Goal: Task Accomplishment & Management: Manage account settings

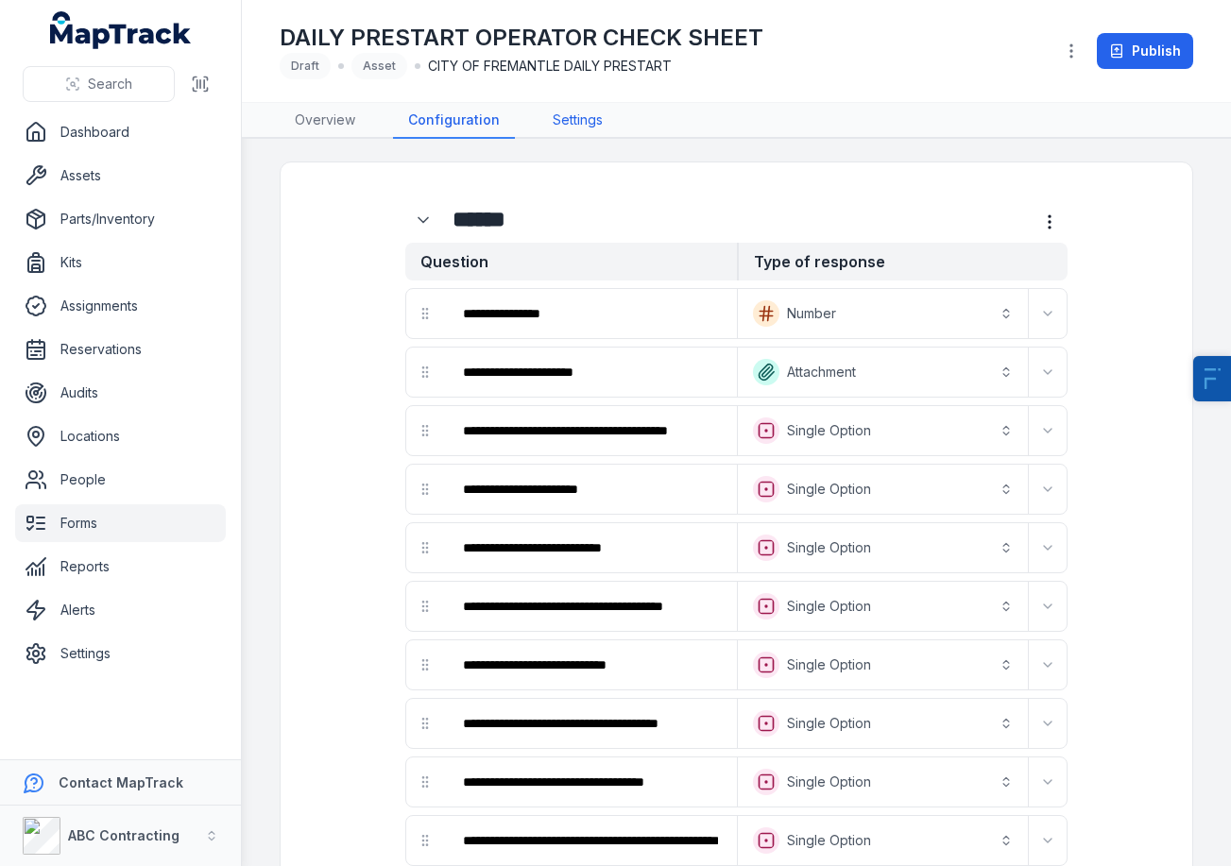
click at [580, 116] on link "Settings" at bounding box center [578, 121] width 80 height 36
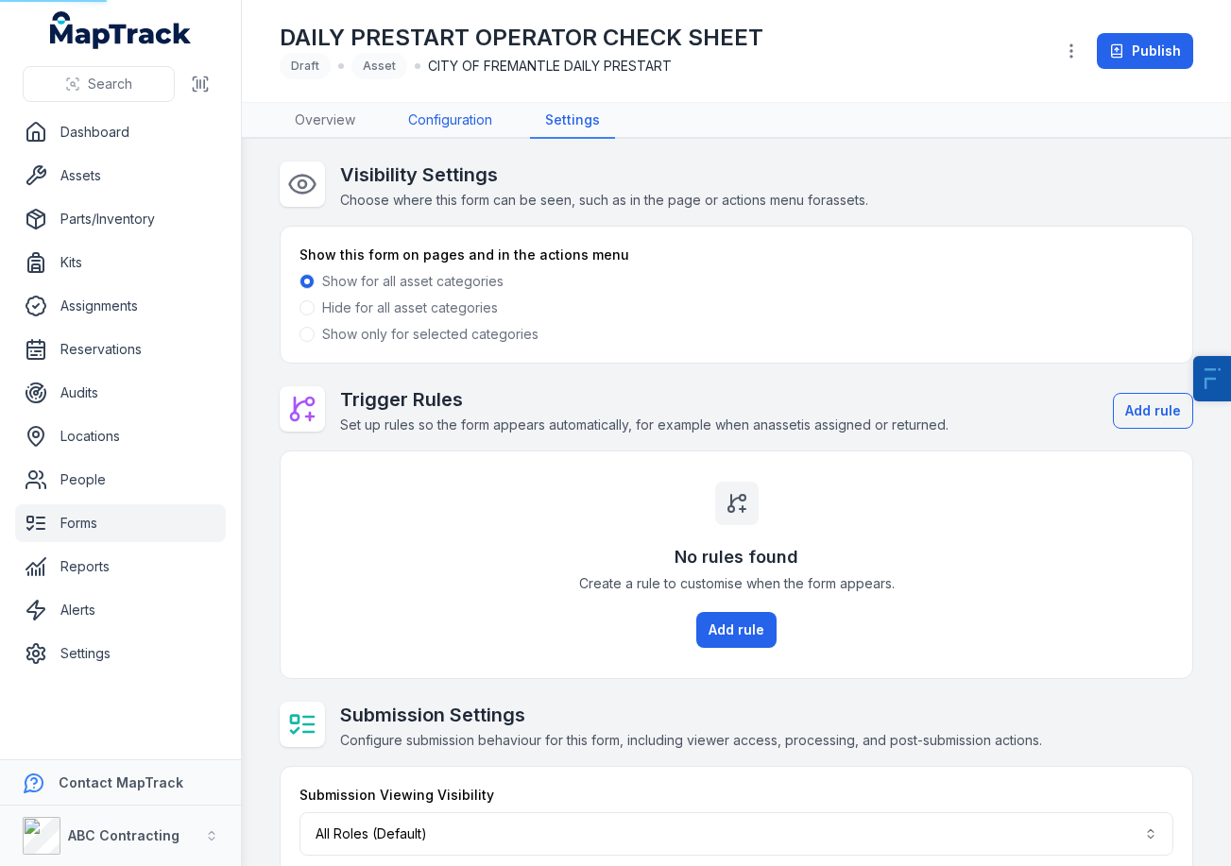
click at [436, 124] on link "Configuration" at bounding box center [450, 121] width 114 height 36
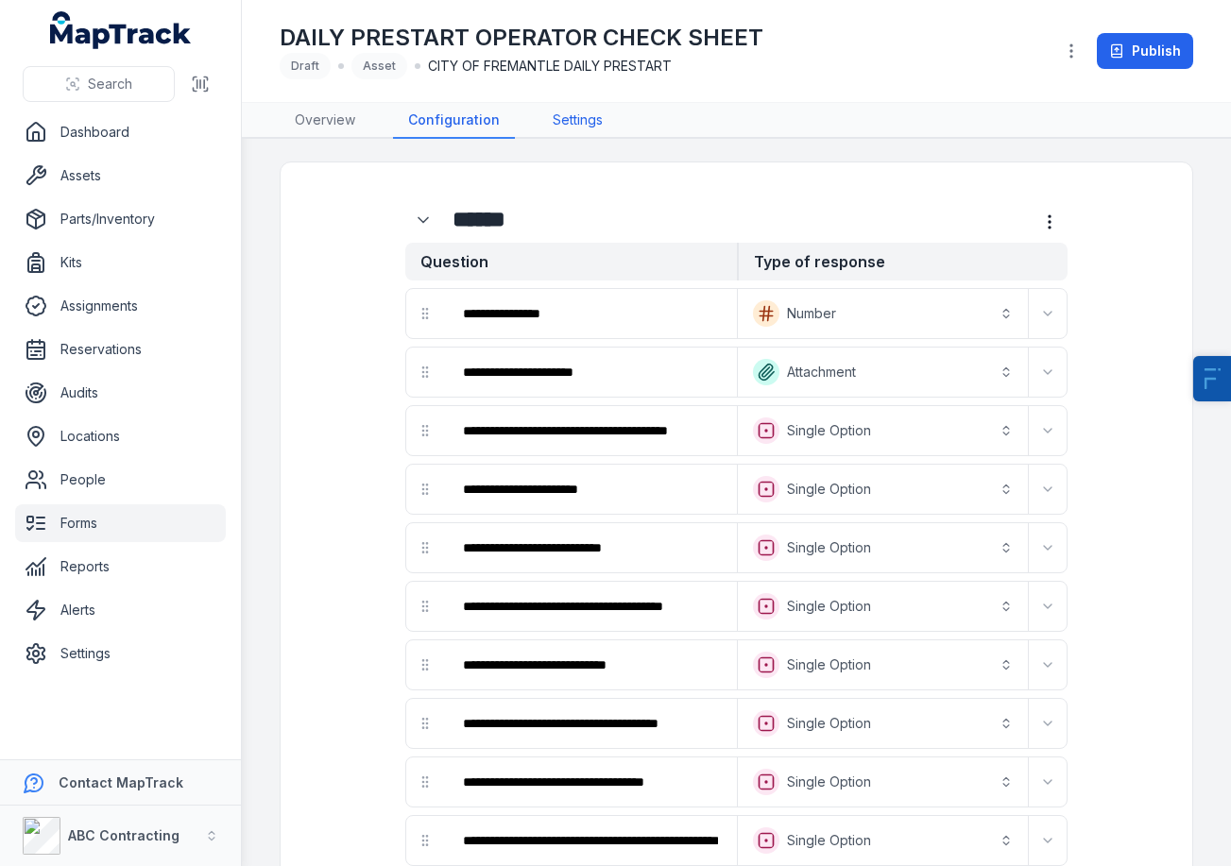
click at [569, 132] on link "Settings" at bounding box center [578, 121] width 80 height 36
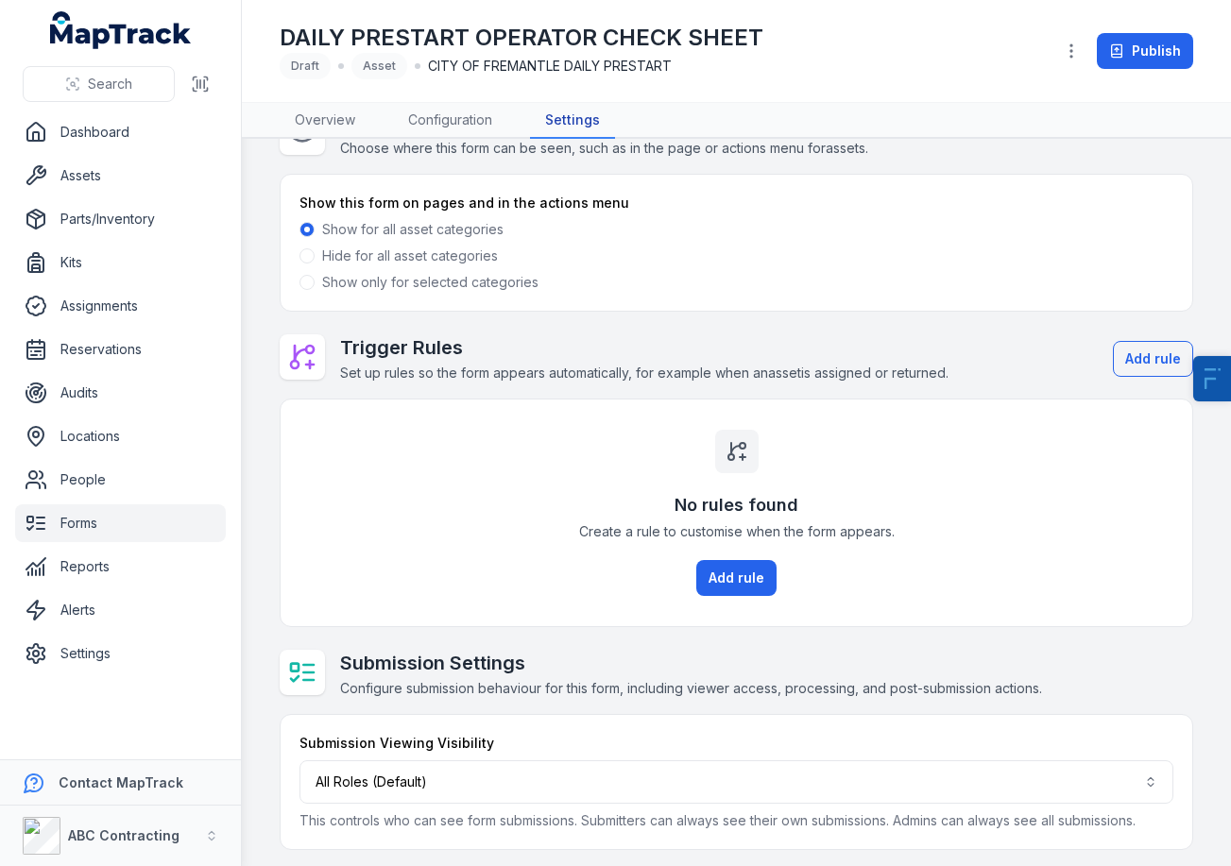
scroll to position [59, 0]
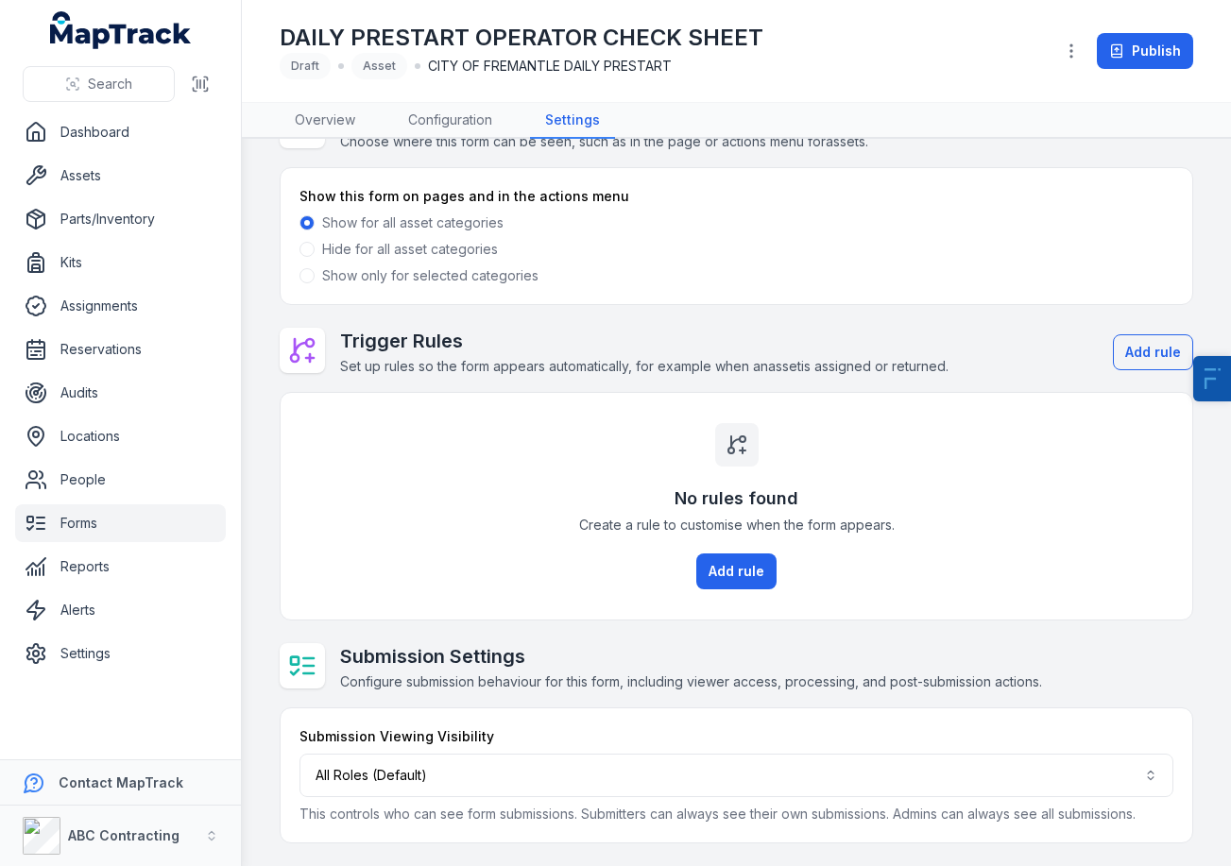
click at [399, 271] on label "Show only for selected categories" at bounding box center [430, 275] width 216 height 19
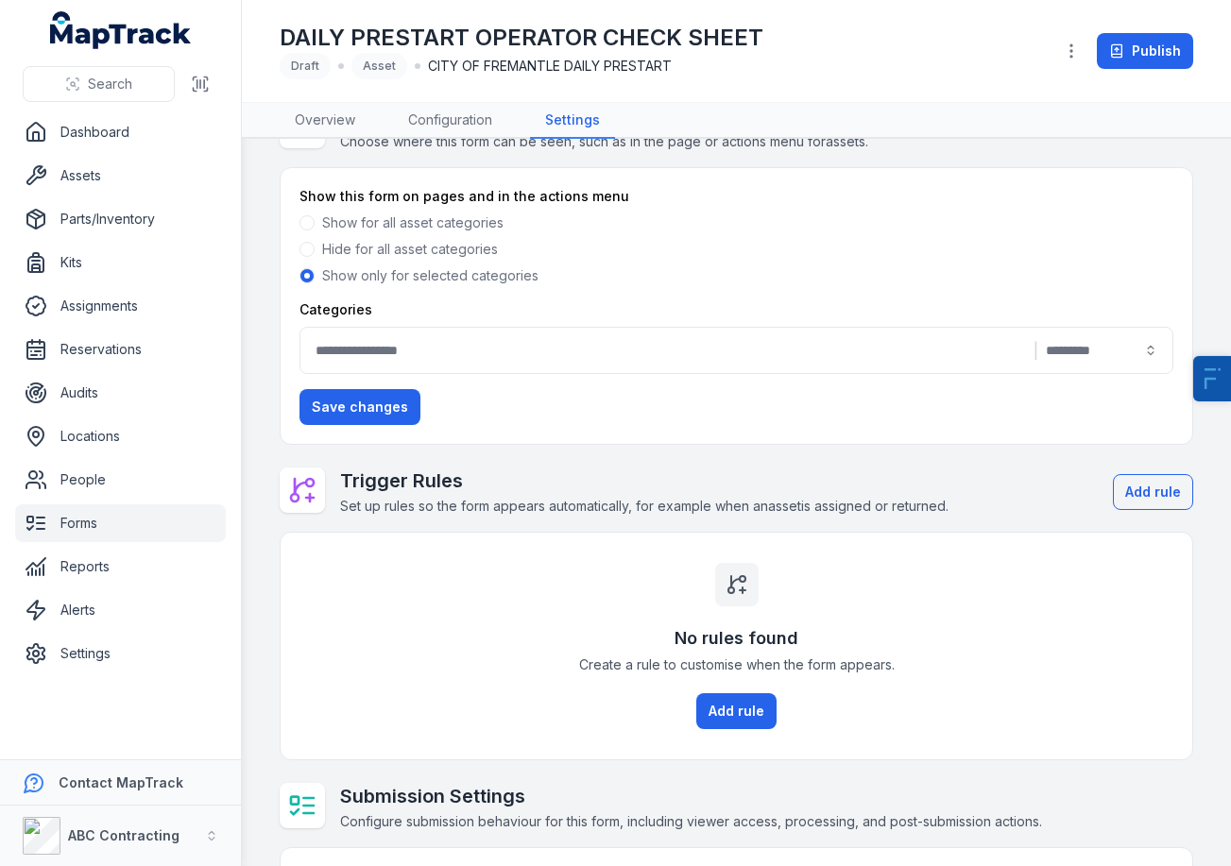
click at [560, 359] on button "|" at bounding box center [736, 350] width 874 height 47
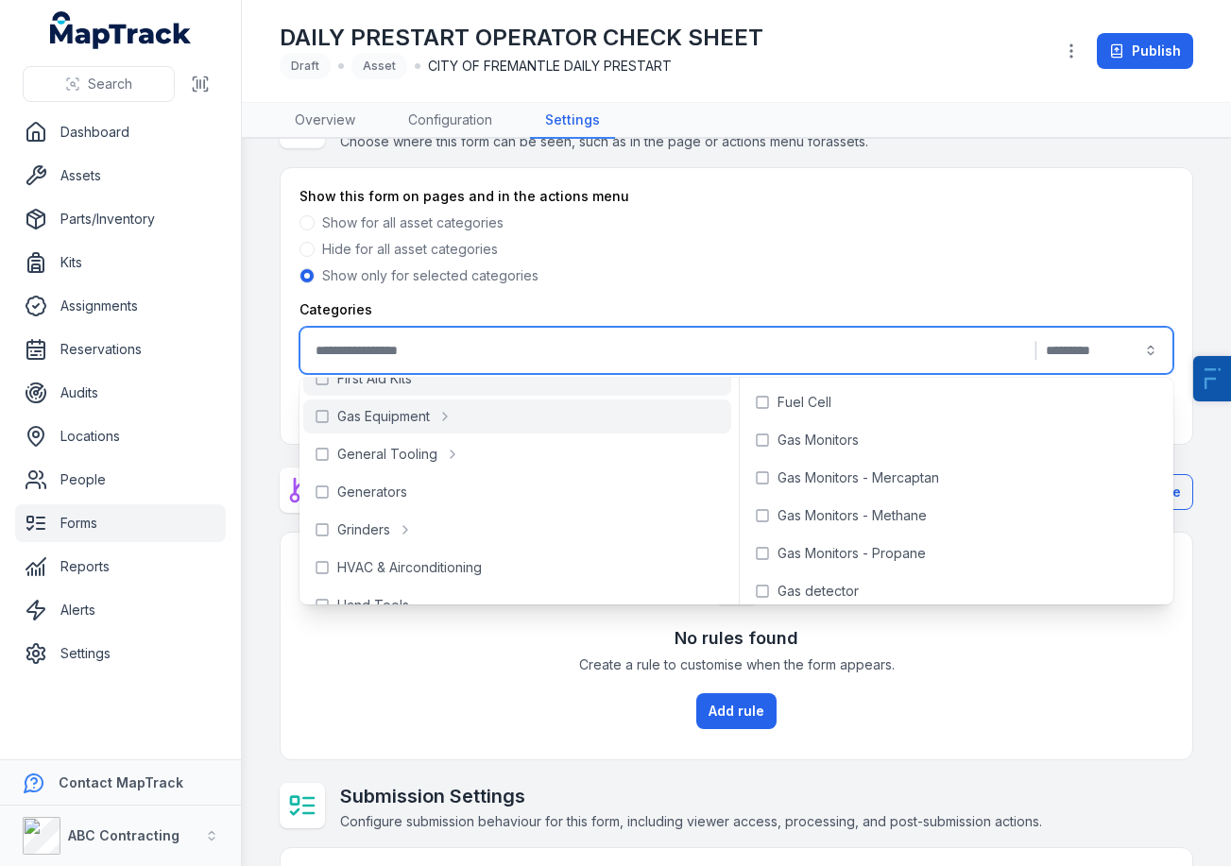
scroll to position [438, 0]
click at [1033, 124] on nav "Overview Configuration Settings" at bounding box center [737, 121] width 914 height 36
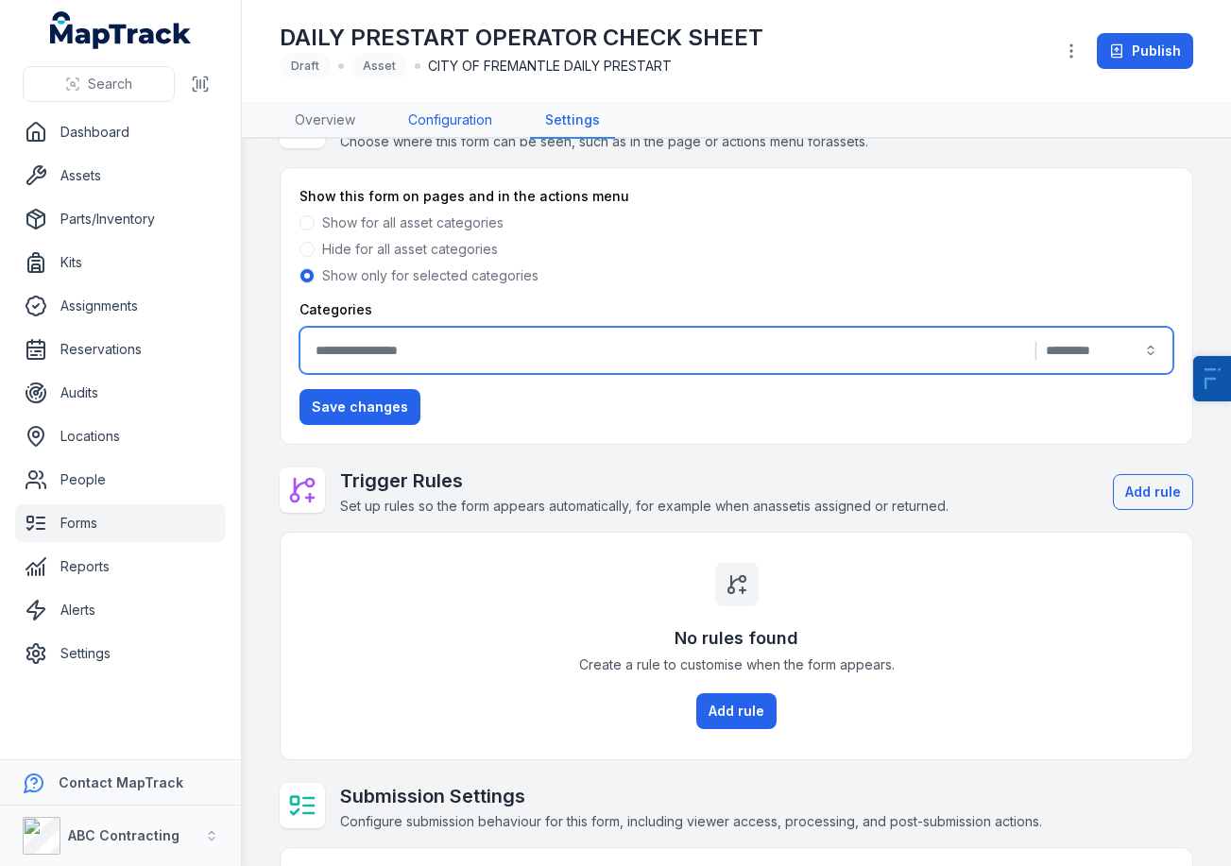
click at [423, 115] on link "Configuration" at bounding box center [450, 121] width 114 height 36
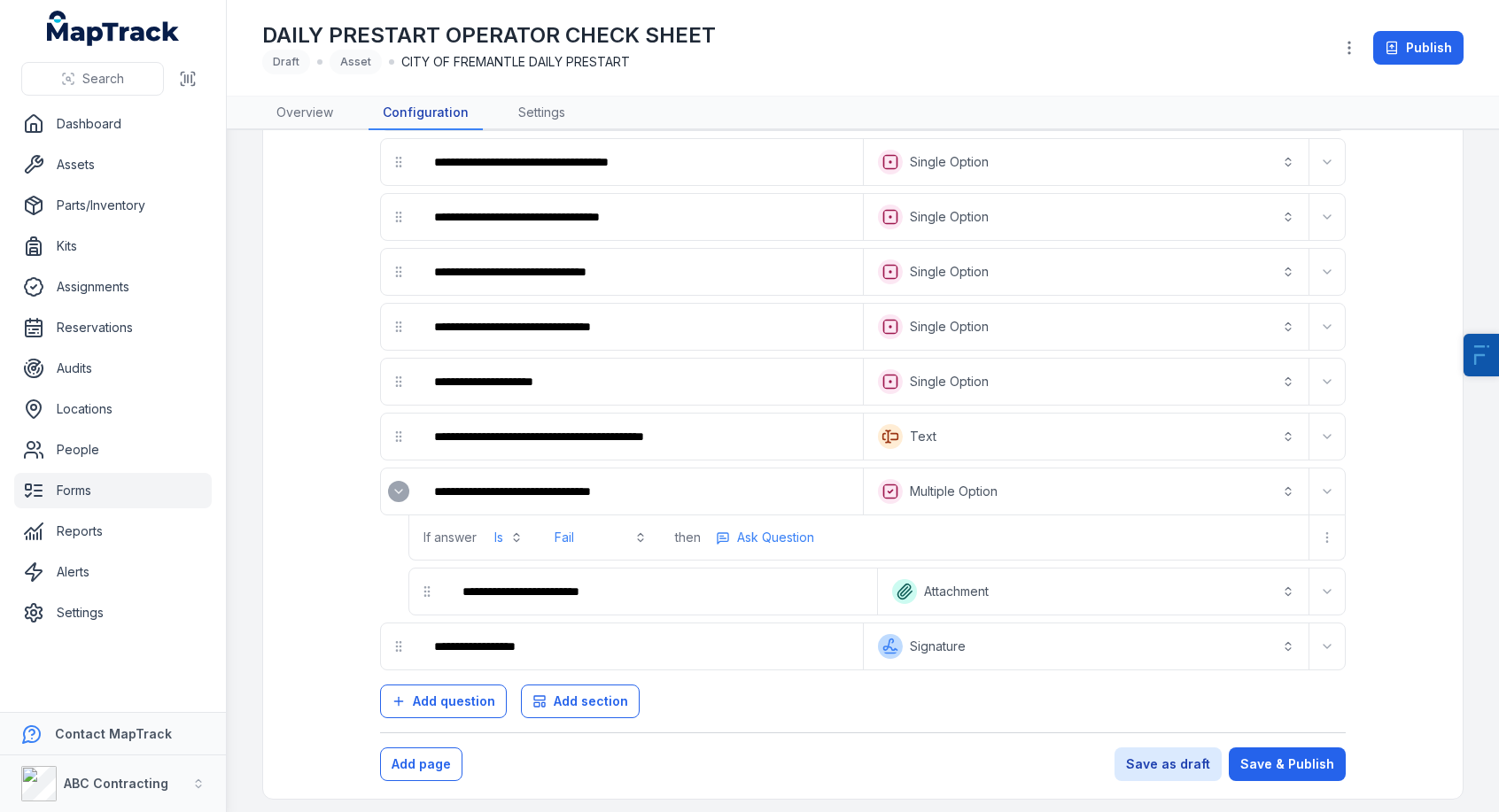
scroll to position [690, 0]
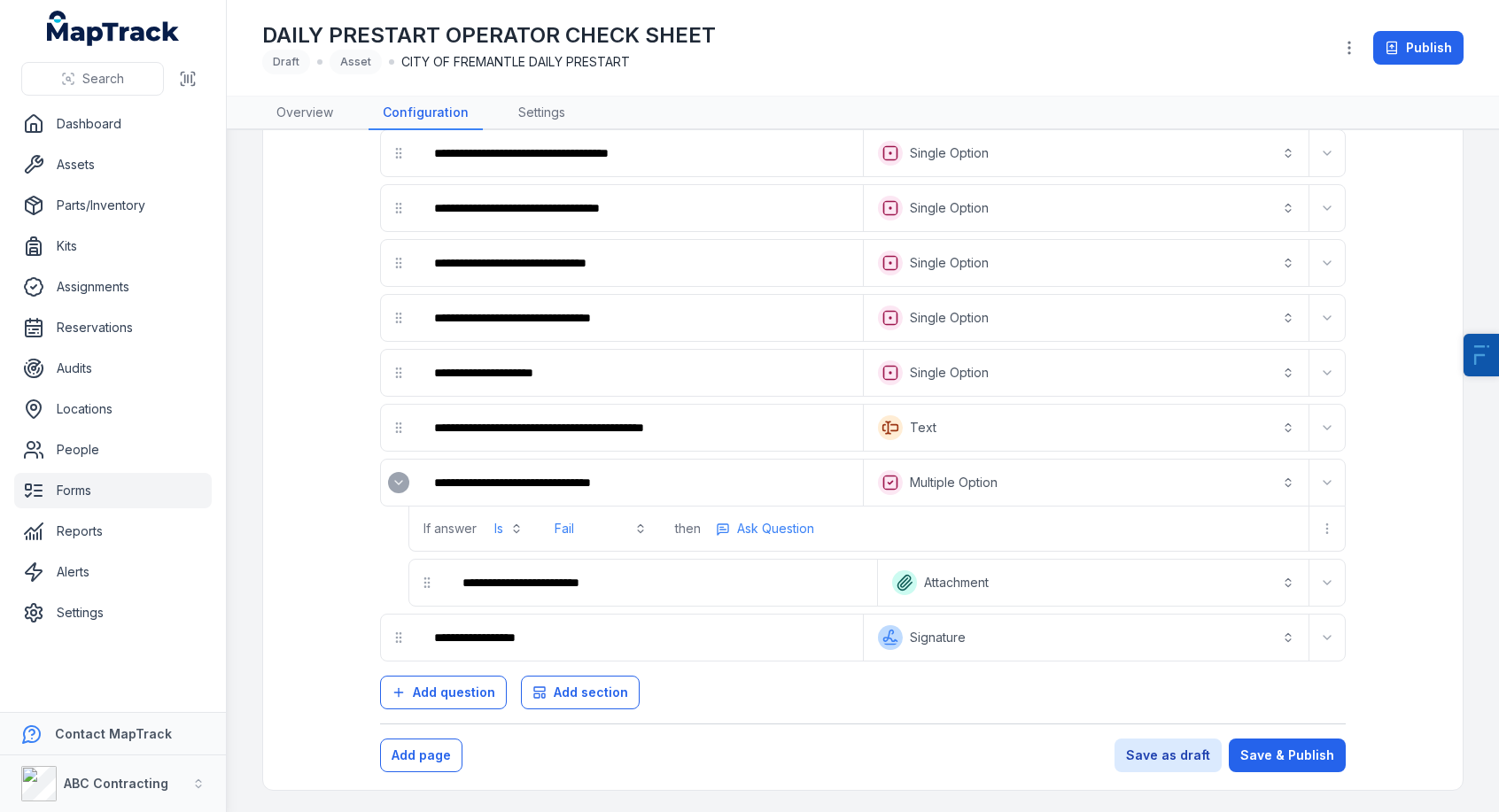
click at [395, 489] on icon "Expand" at bounding box center [399, 482] width 14 height 14
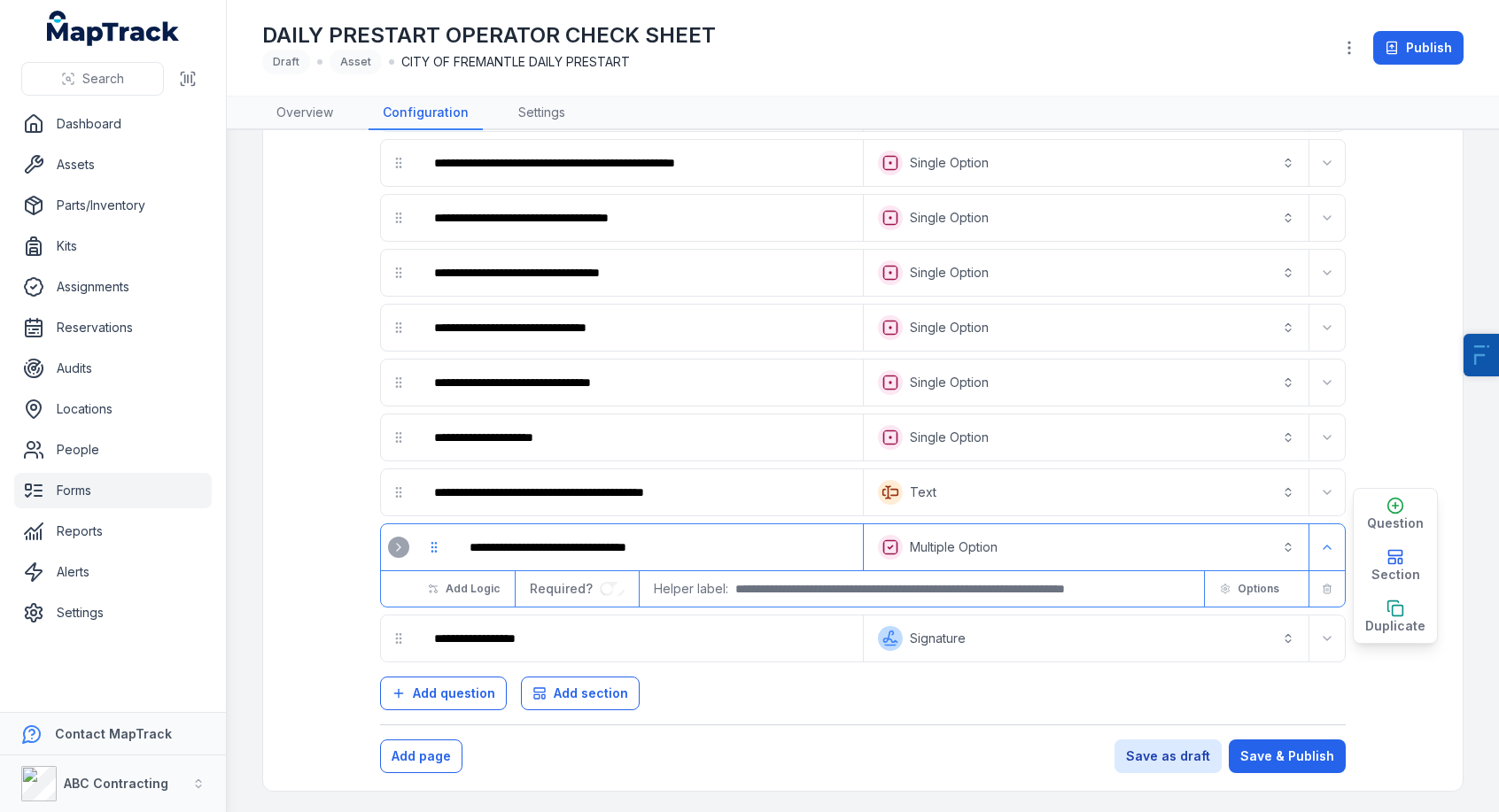
scroll to position [626, 0]
click at [398, 547] on icon "Expand" at bounding box center [399, 546] width 14 height 14
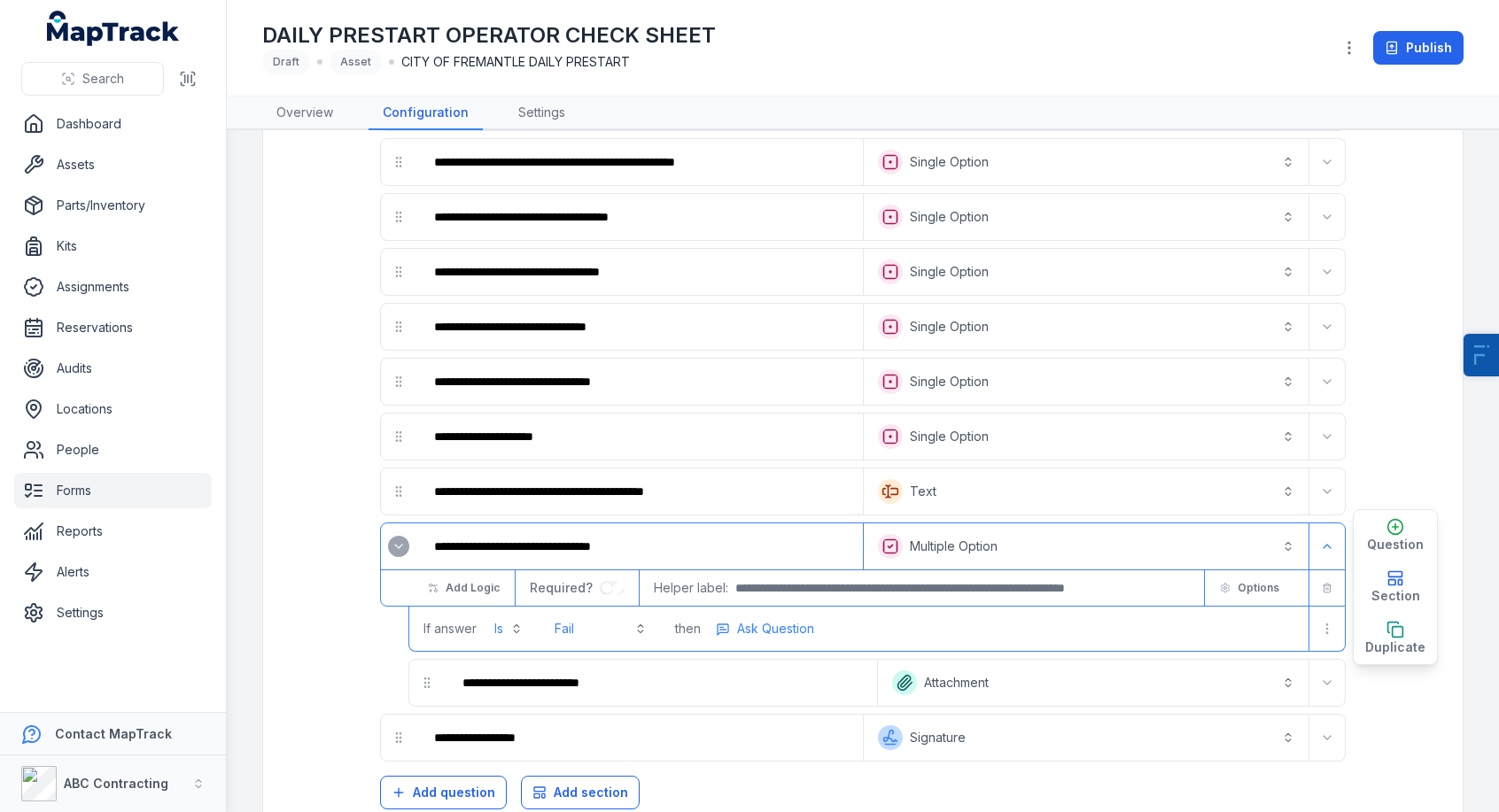
scroll to position [727, 0]
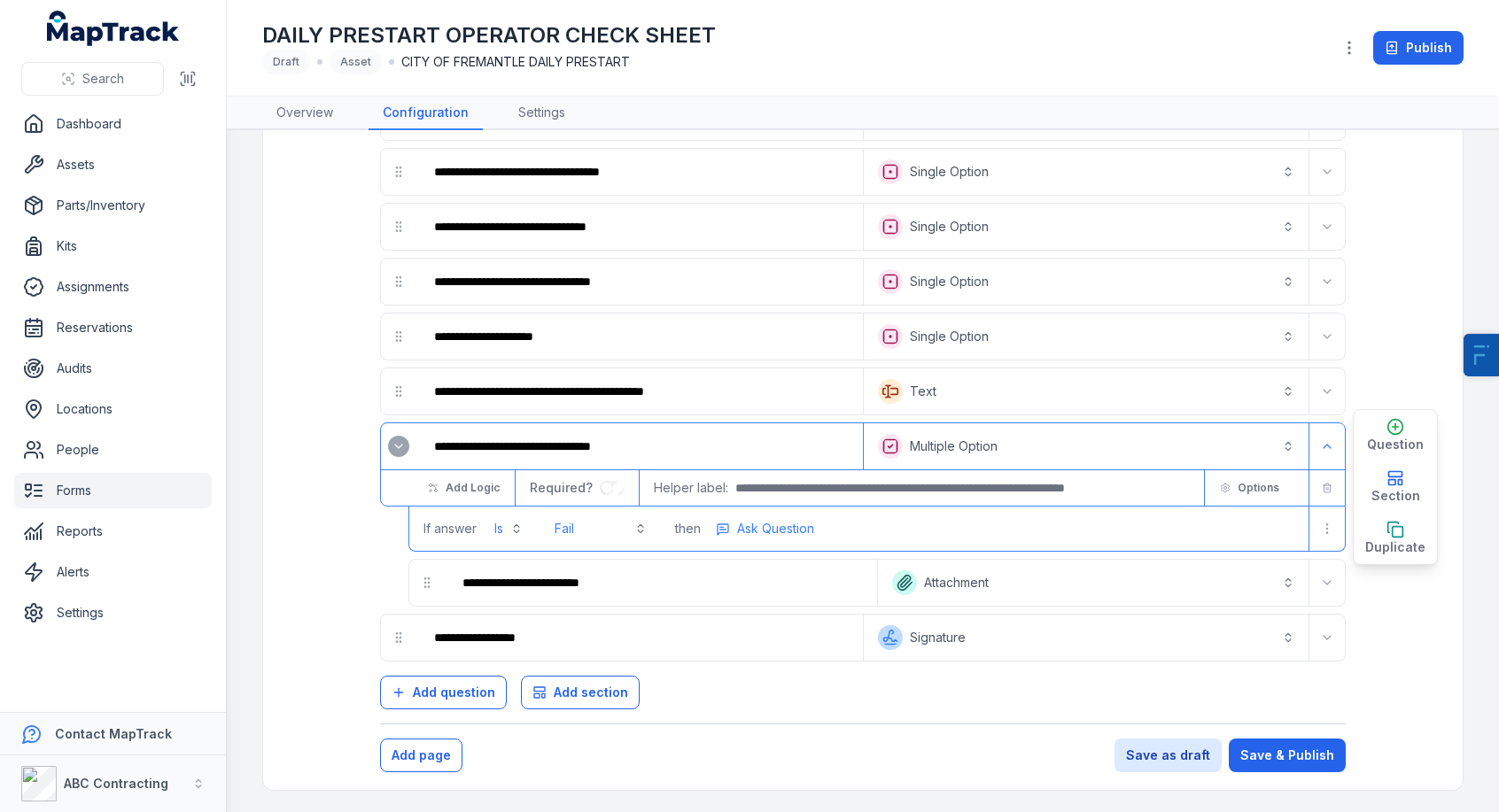
click at [563, 533] on button "Fail" at bounding box center [600, 529] width 114 height 32
click at [1156, 450] on div "**********" at bounding box center [863, 488] width 966 height 129
click at [1156, 487] on span "Options" at bounding box center [1259, 488] width 41 height 14
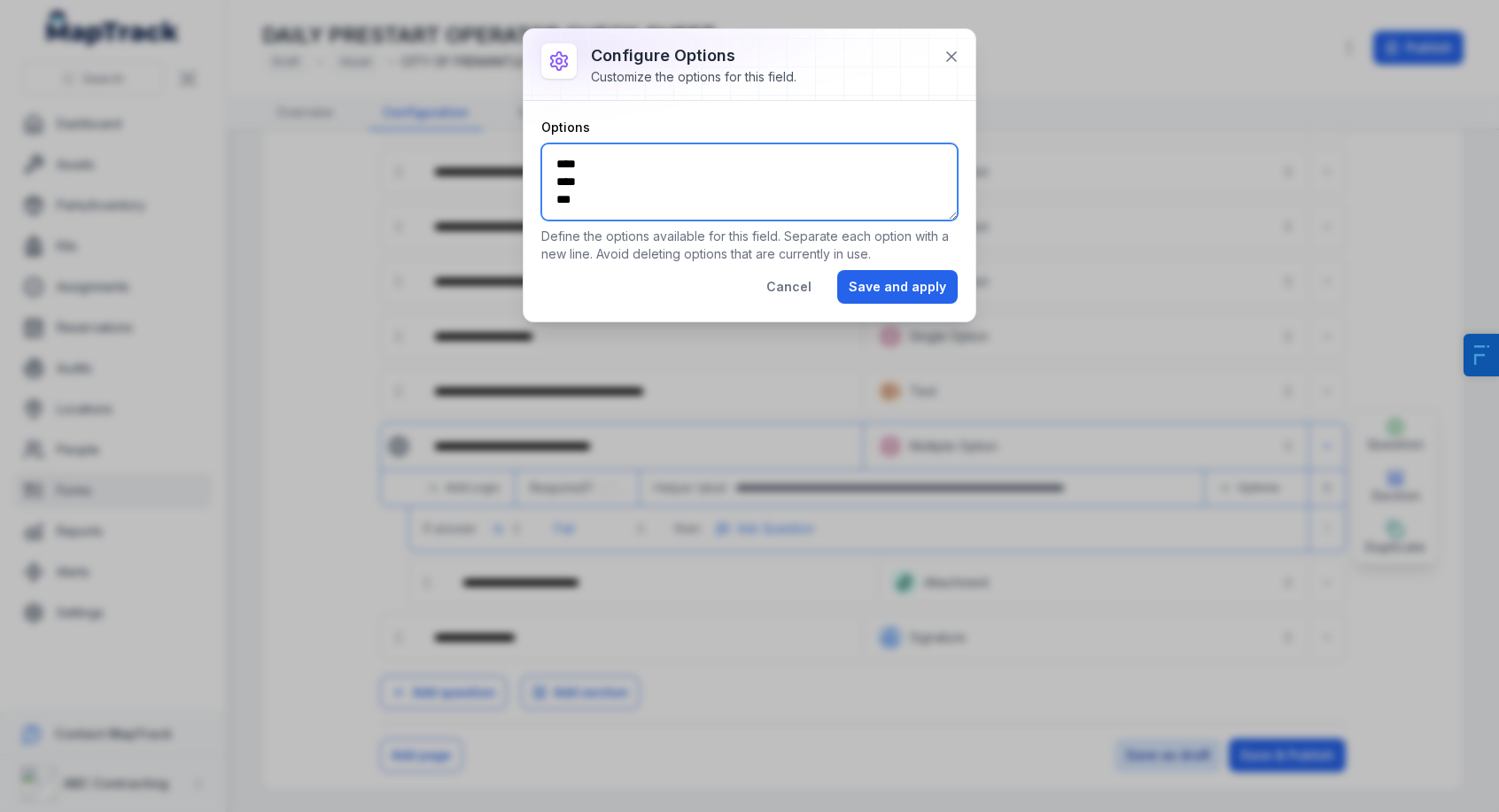
drag, startPoint x: 664, startPoint y: 199, endPoint x: 601, endPoint y: 191, distance: 63.5
click at [601, 191] on textarea "**** **** ***" at bounding box center [750, 182] width 416 height 77
click at [792, 275] on button "Cancel" at bounding box center [789, 287] width 68 height 34
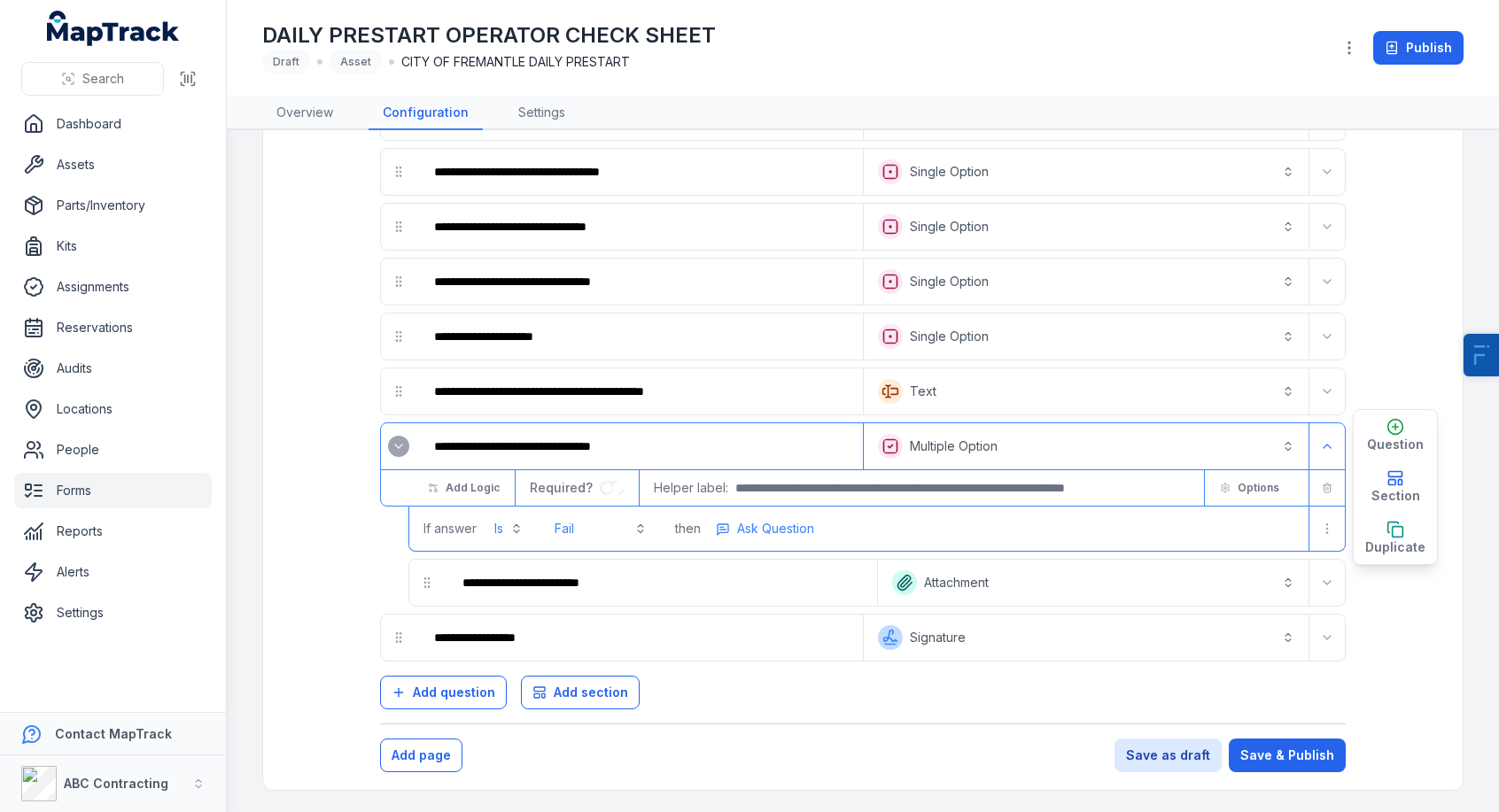
click at [567, 531] on button "Fail" at bounding box center [600, 529] width 114 height 32
click at [793, 544] on div "If answer Is Fail then Ask Question" at bounding box center [877, 528] width 936 height 44
click at [568, 584] on input "**********" at bounding box center [660, 583] width 425 height 39
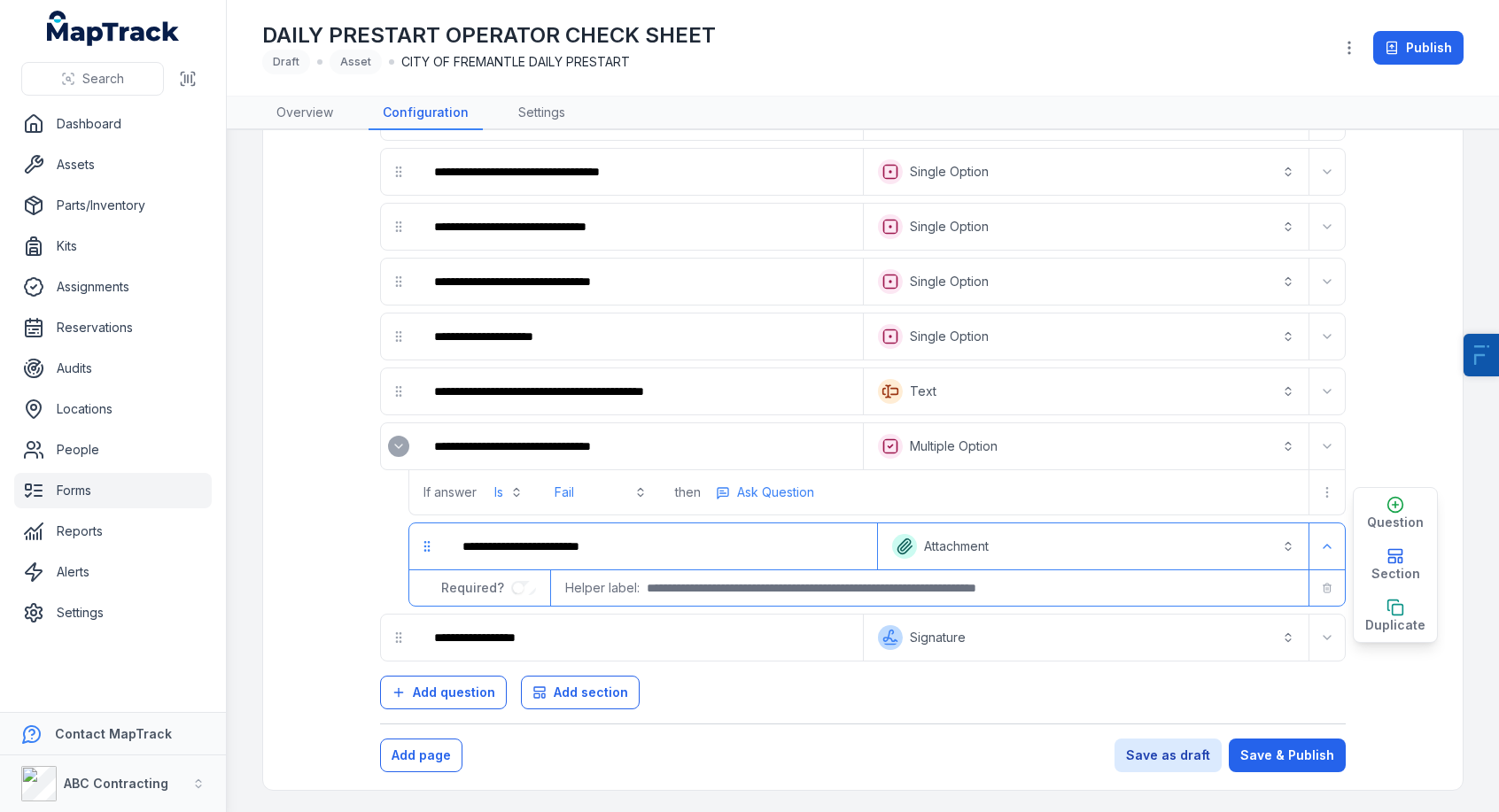
click at [568, 584] on span "Helper label:" at bounding box center [602, 588] width 74 height 18
click at [786, 500] on span "Ask Question" at bounding box center [776, 492] width 77 height 18
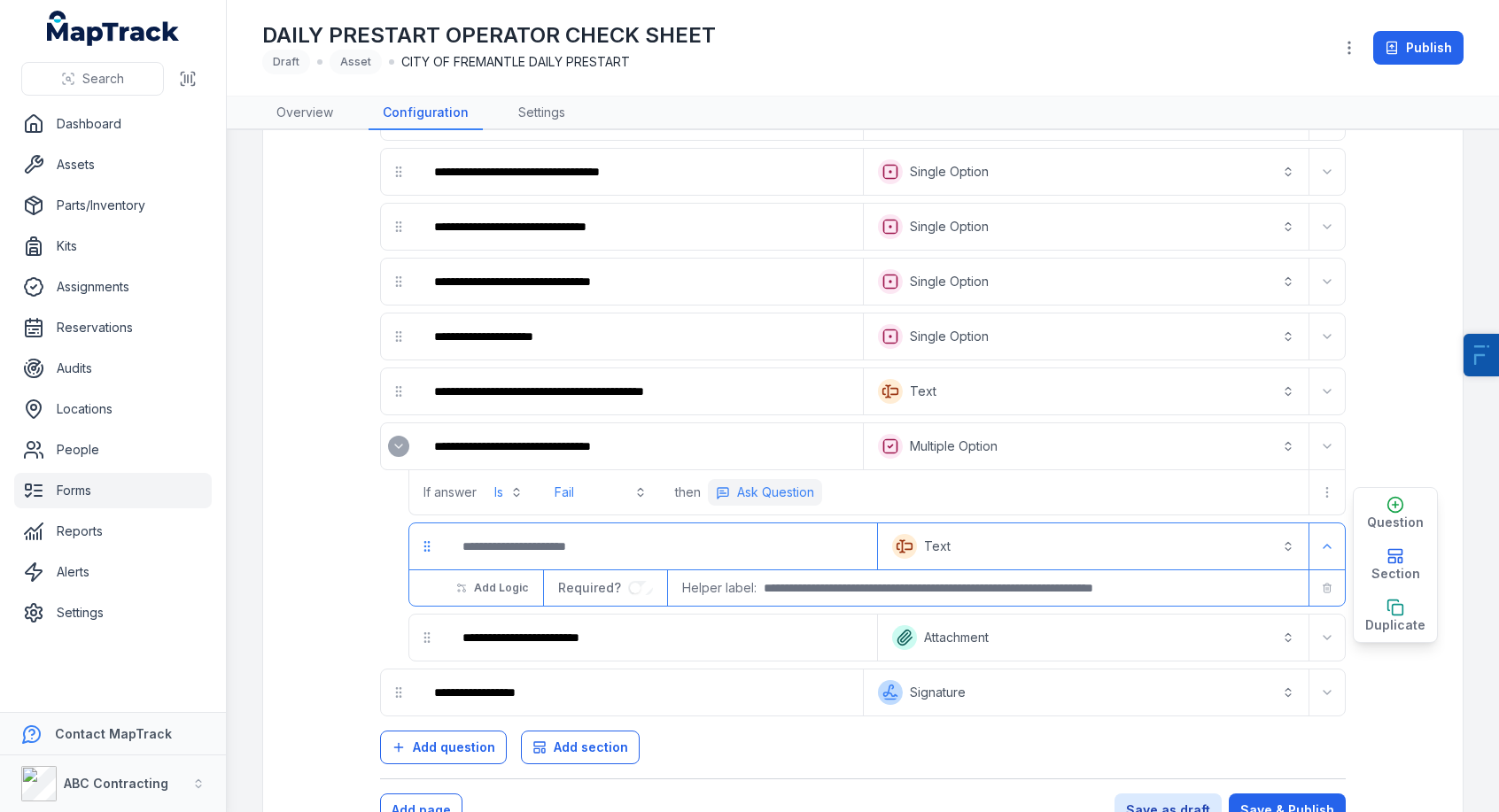
scroll to position [781, 0]
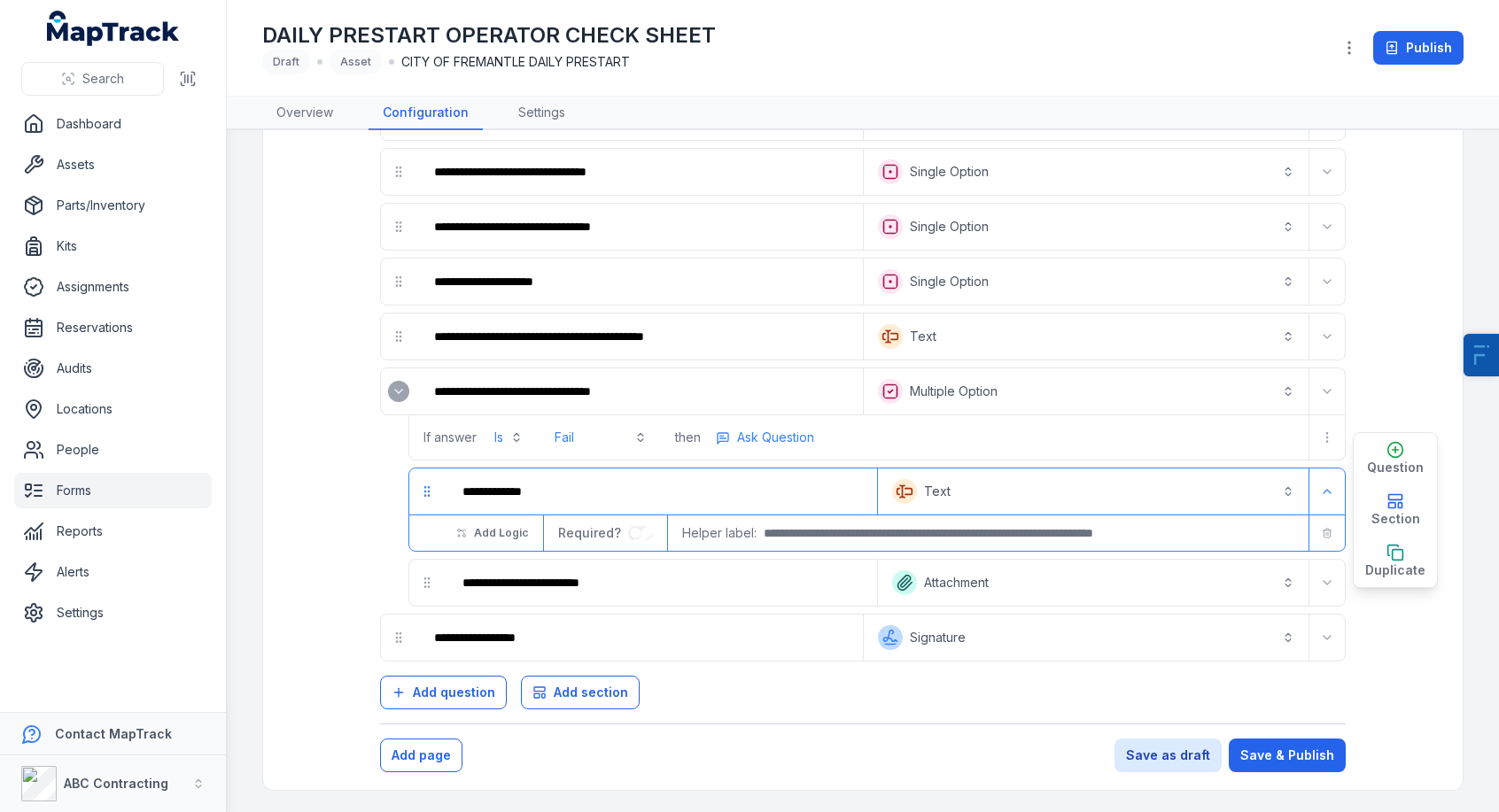
type input "**********"
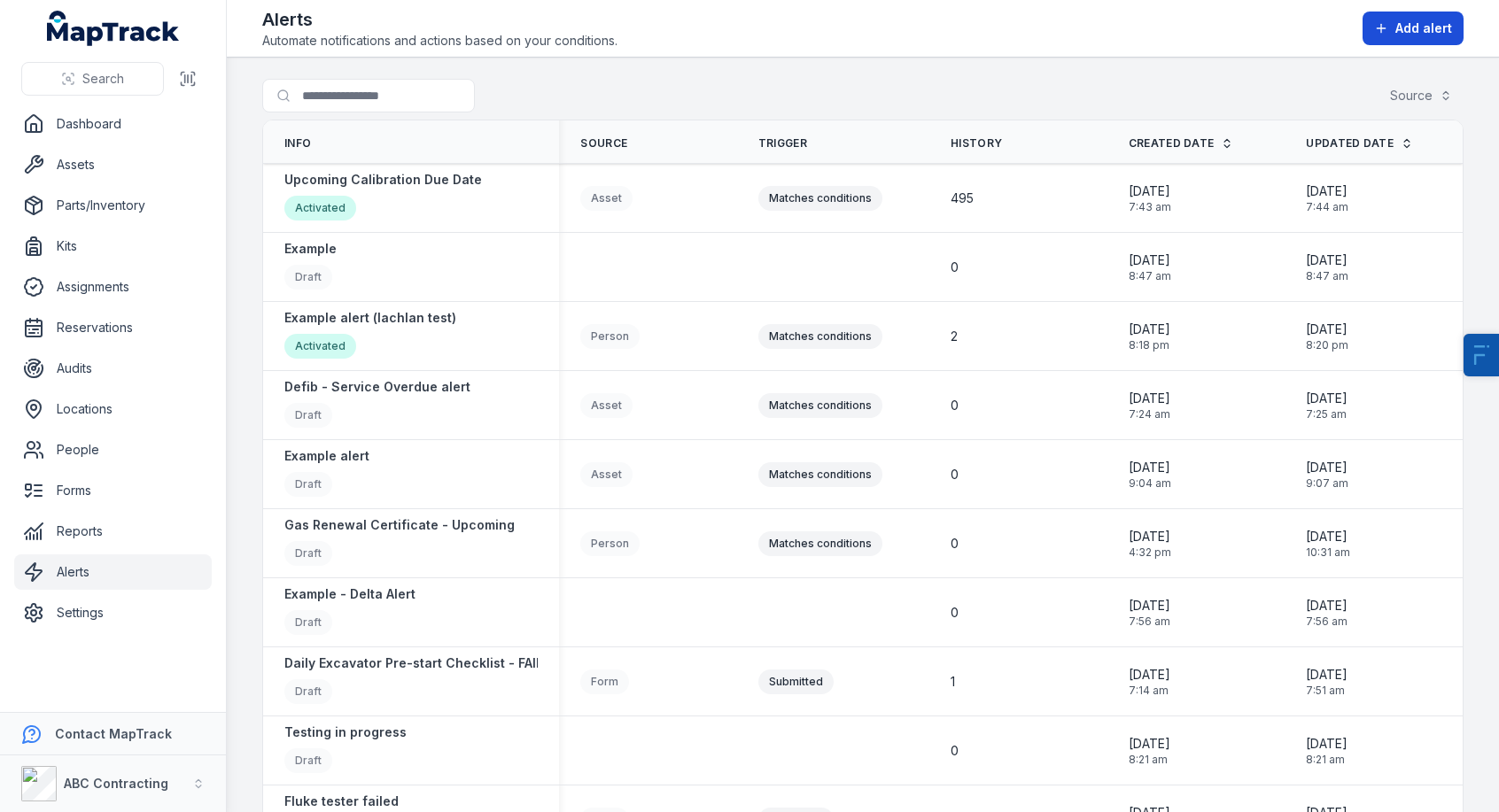
click at [1401, 30] on span "Add alert" at bounding box center [1424, 28] width 56 height 18
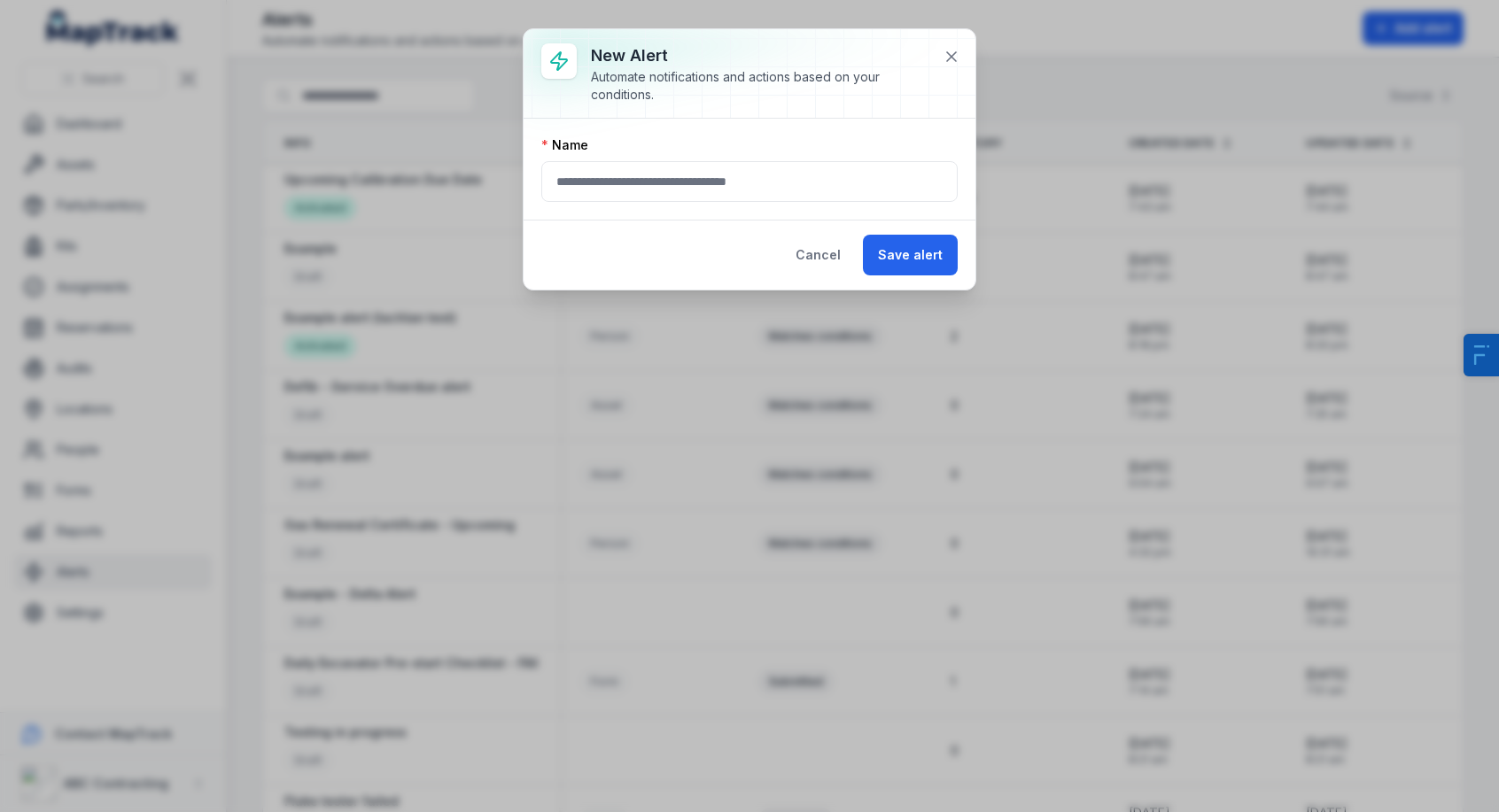
click at [952, 73] on div "New alert Automate notifications and actions based on your conditions." at bounding box center [774, 73] width 367 height 60
click at [959, 55] on icon at bounding box center [951, 56] width 18 height 18
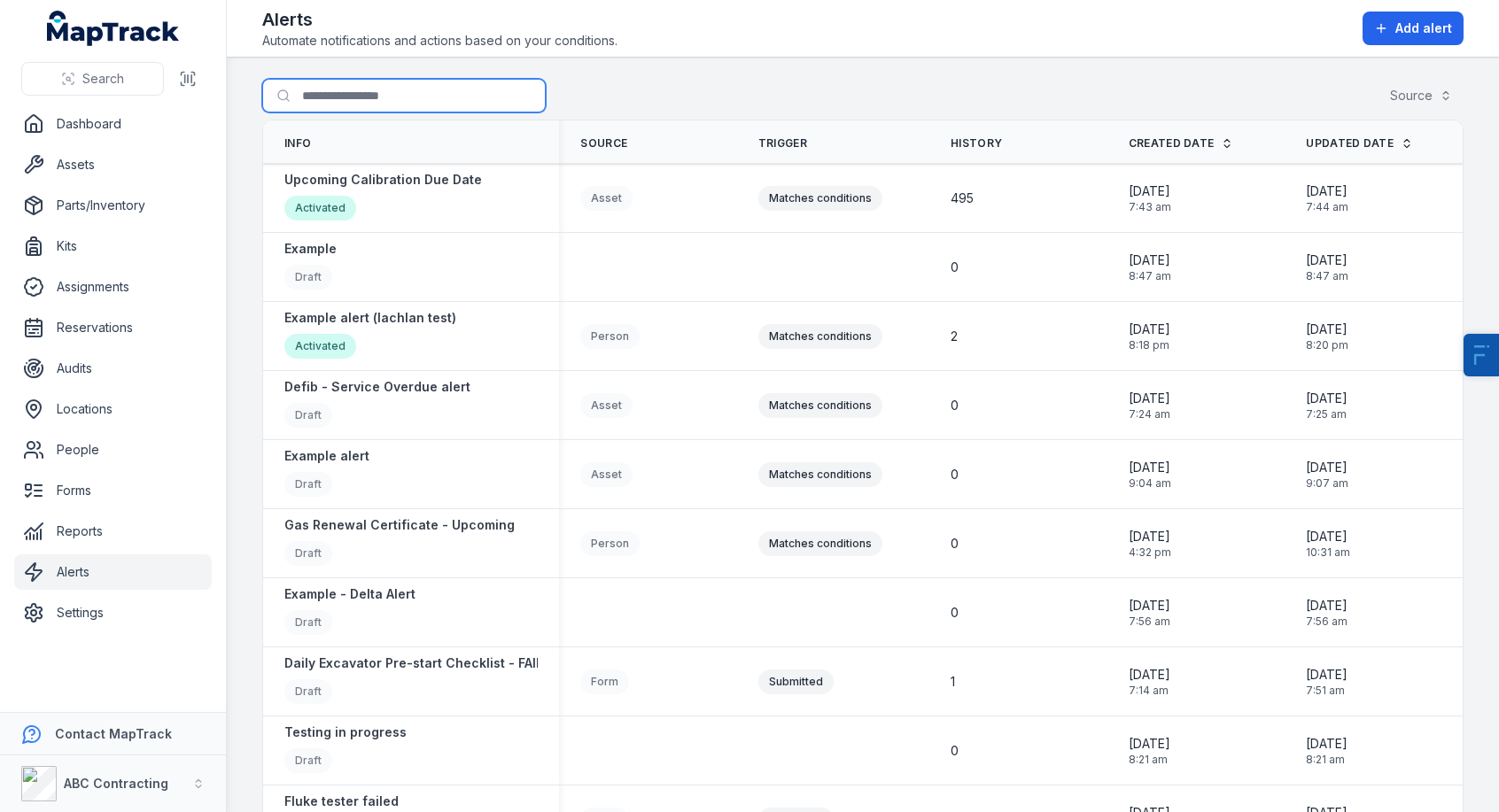
click at [363, 98] on input "Search for alerts" at bounding box center [404, 96] width 283 height 34
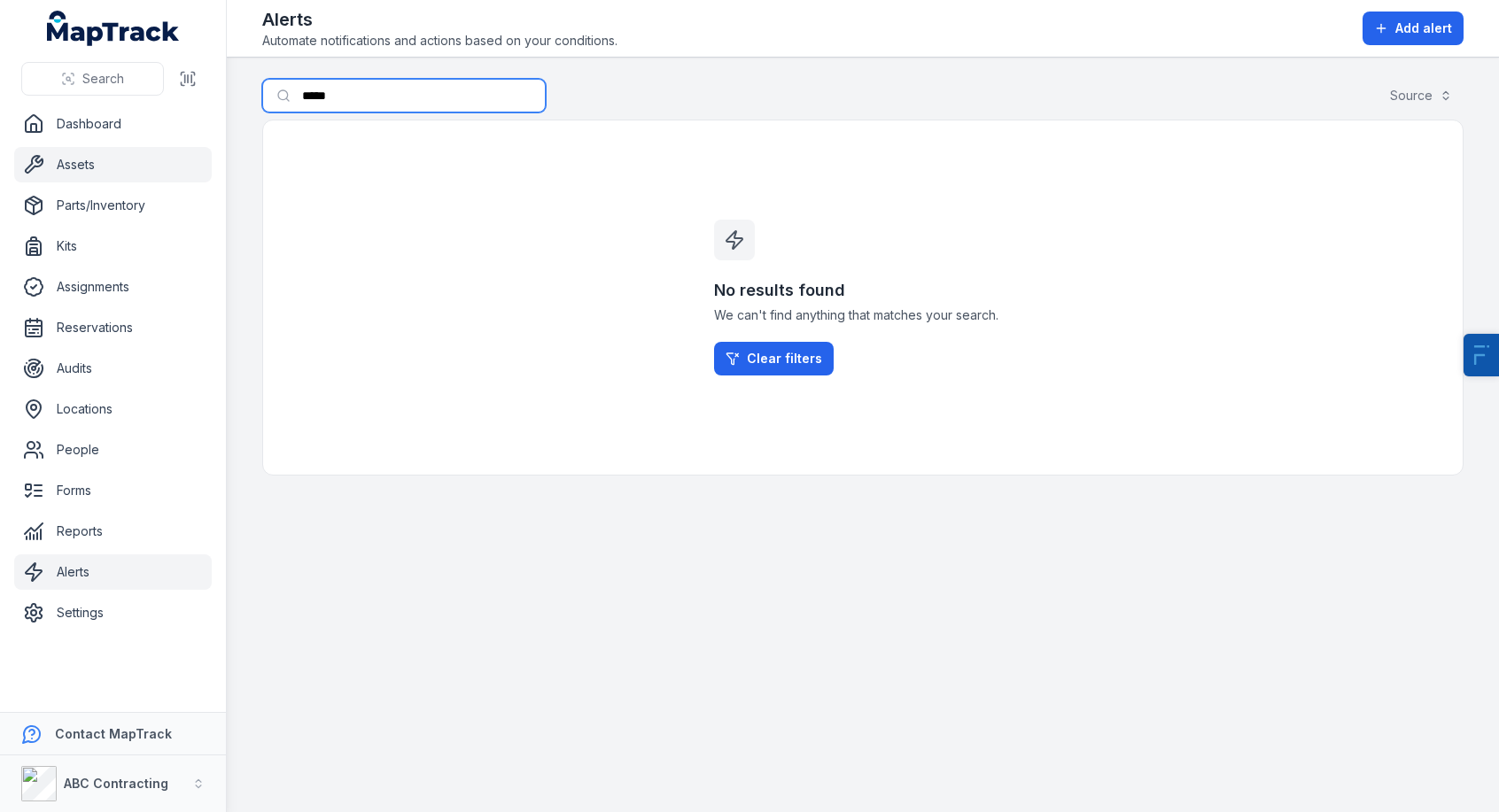
type input "*****"
click at [104, 172] on link "Assets" at bounding box center [113, 165] width 198 height 36
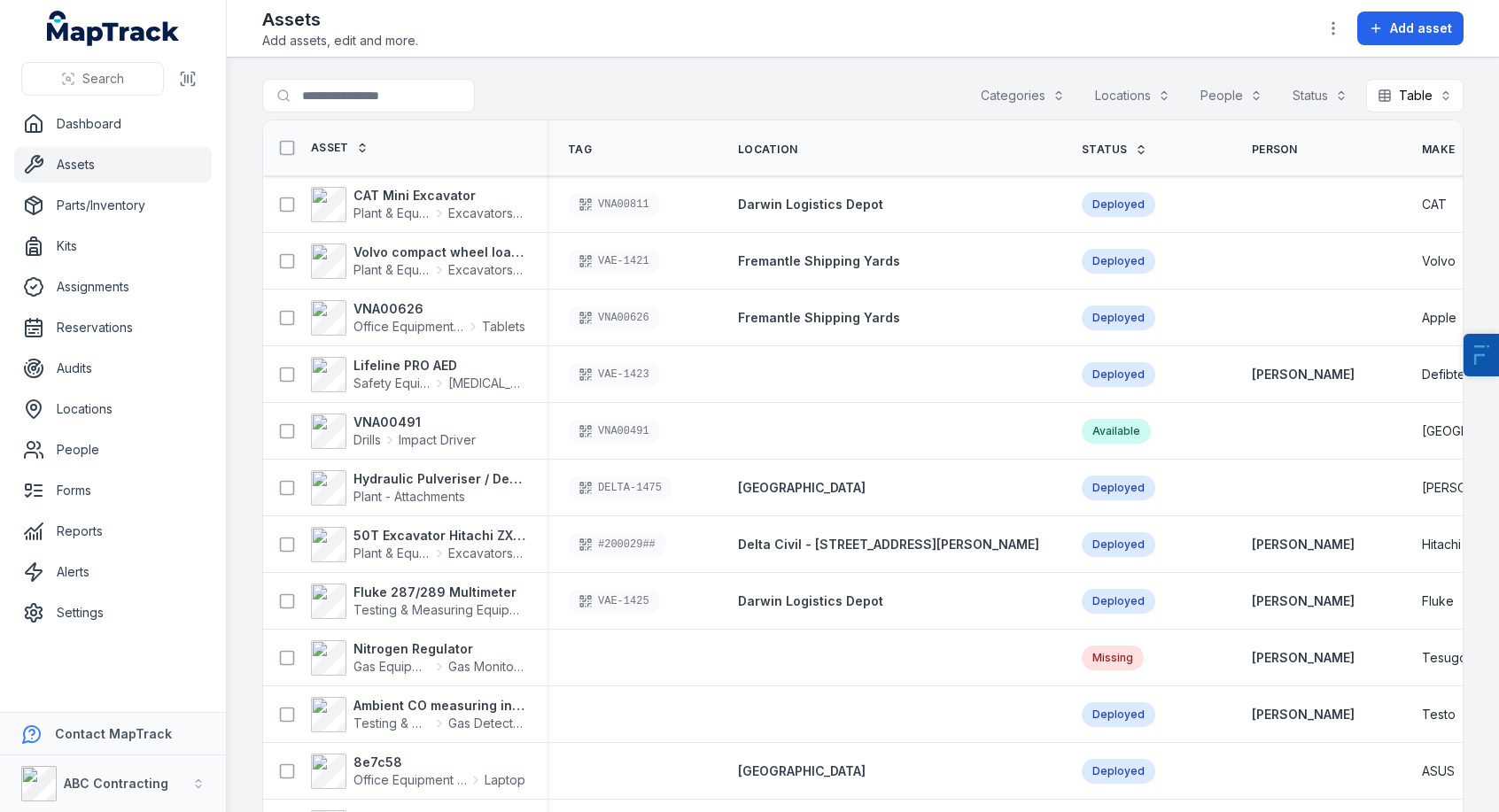
click at [713, 64] on main "Search for assets Categories Locations People Status Table ***** Asset Tag Loca…" at bounding box center [863, 434] width 1273 height 755
click at [416, 255] on strong "Volvo compact wheel loader" at bounding box center [439, 252] width 172 height 18
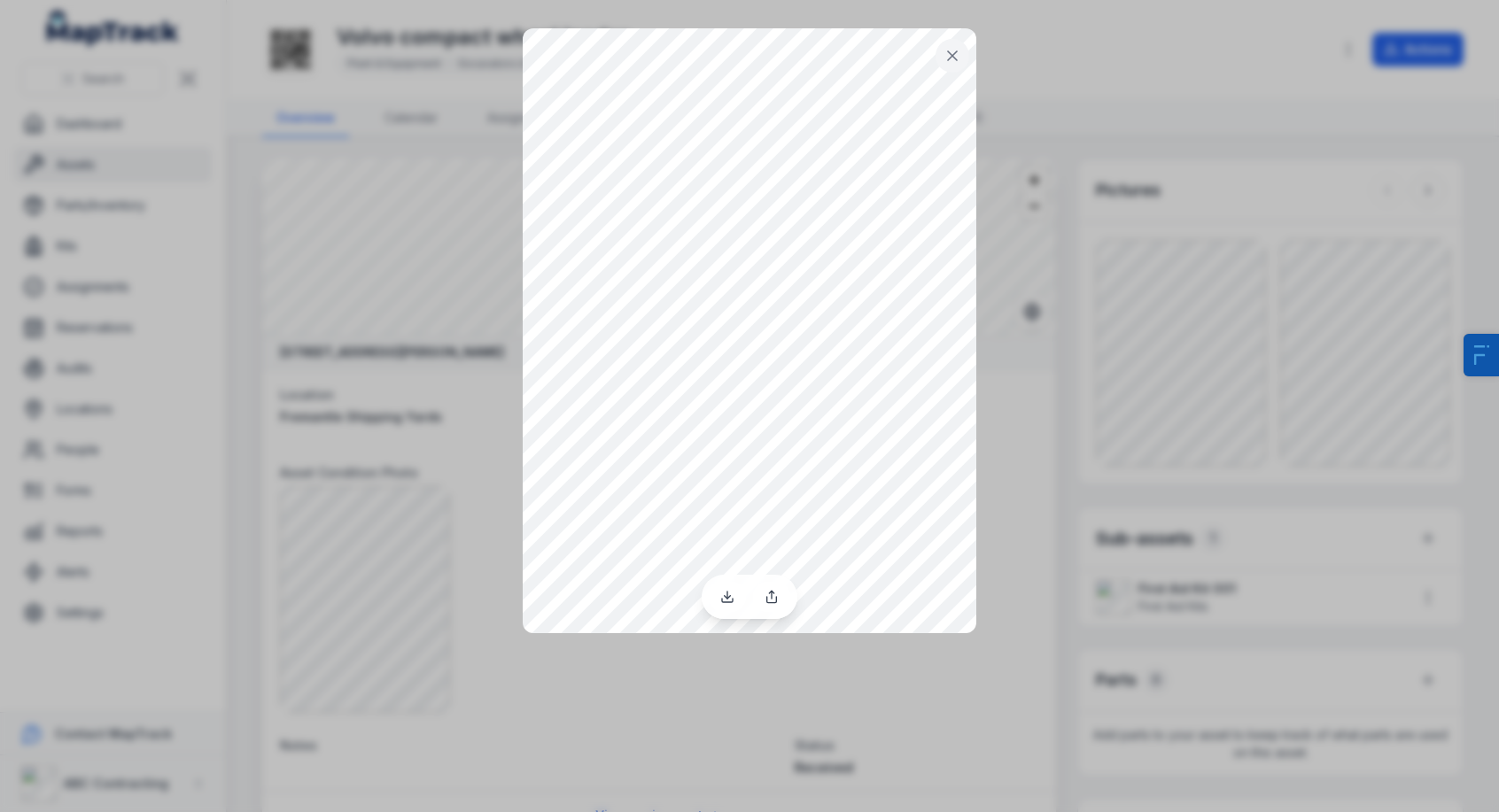
click at [1242, 345] on div at bounding box center [750, 406] width 1499 height 812
click at [1337, 365] on div at bounding box center [750, 406] width 1499 height 812
click at [959, 58] on icon at bounding box center [952, 55] width 18 height 18
click at [946, 52] on icon at bounding box center [952, 55] width 18 height 18
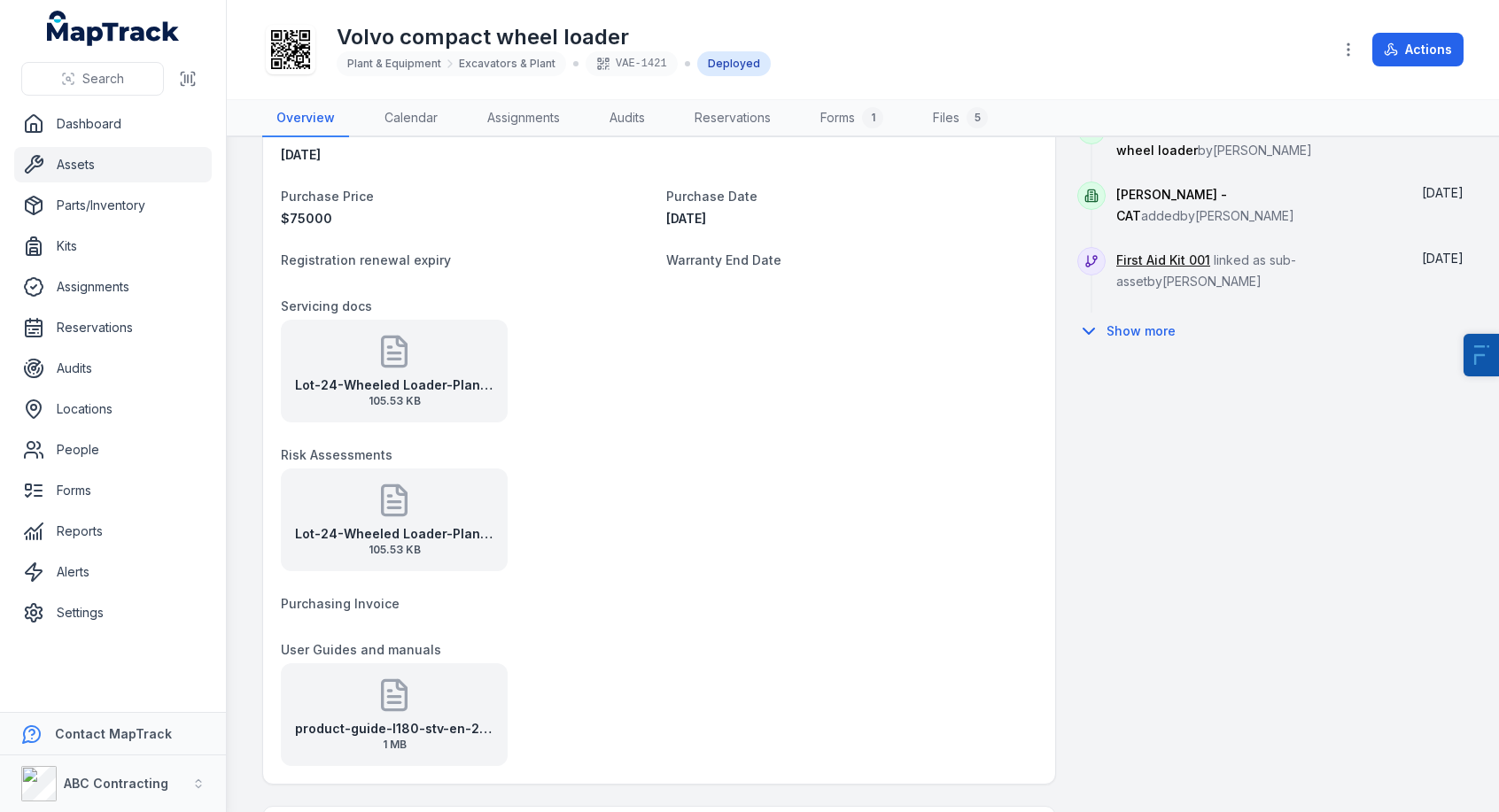
scroll to position [1017, 0]
click at [1118, 311] on button "Show more" at bounding box center [1132, 327] width 110 height 38
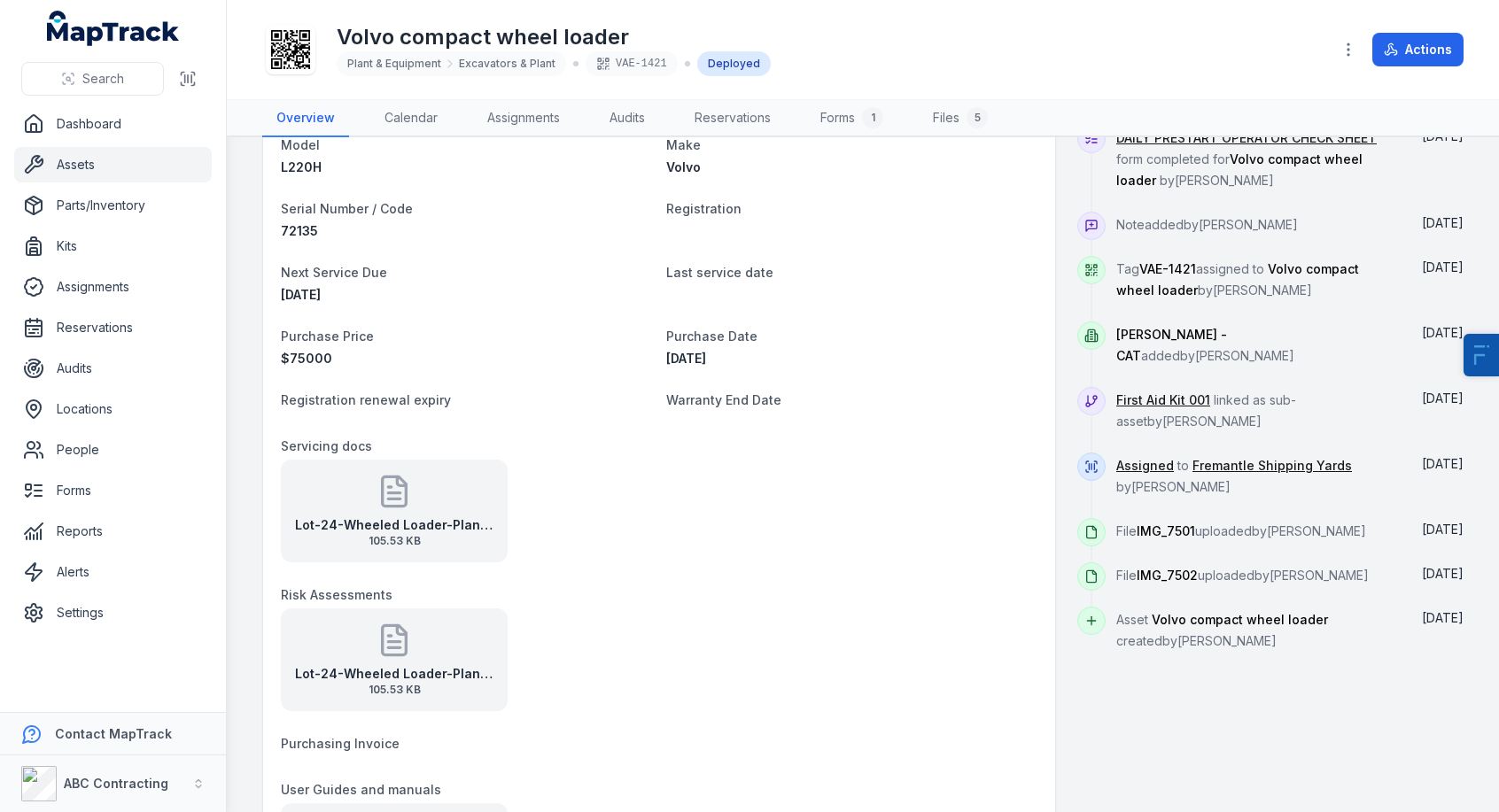
scroll to position [872, 0]
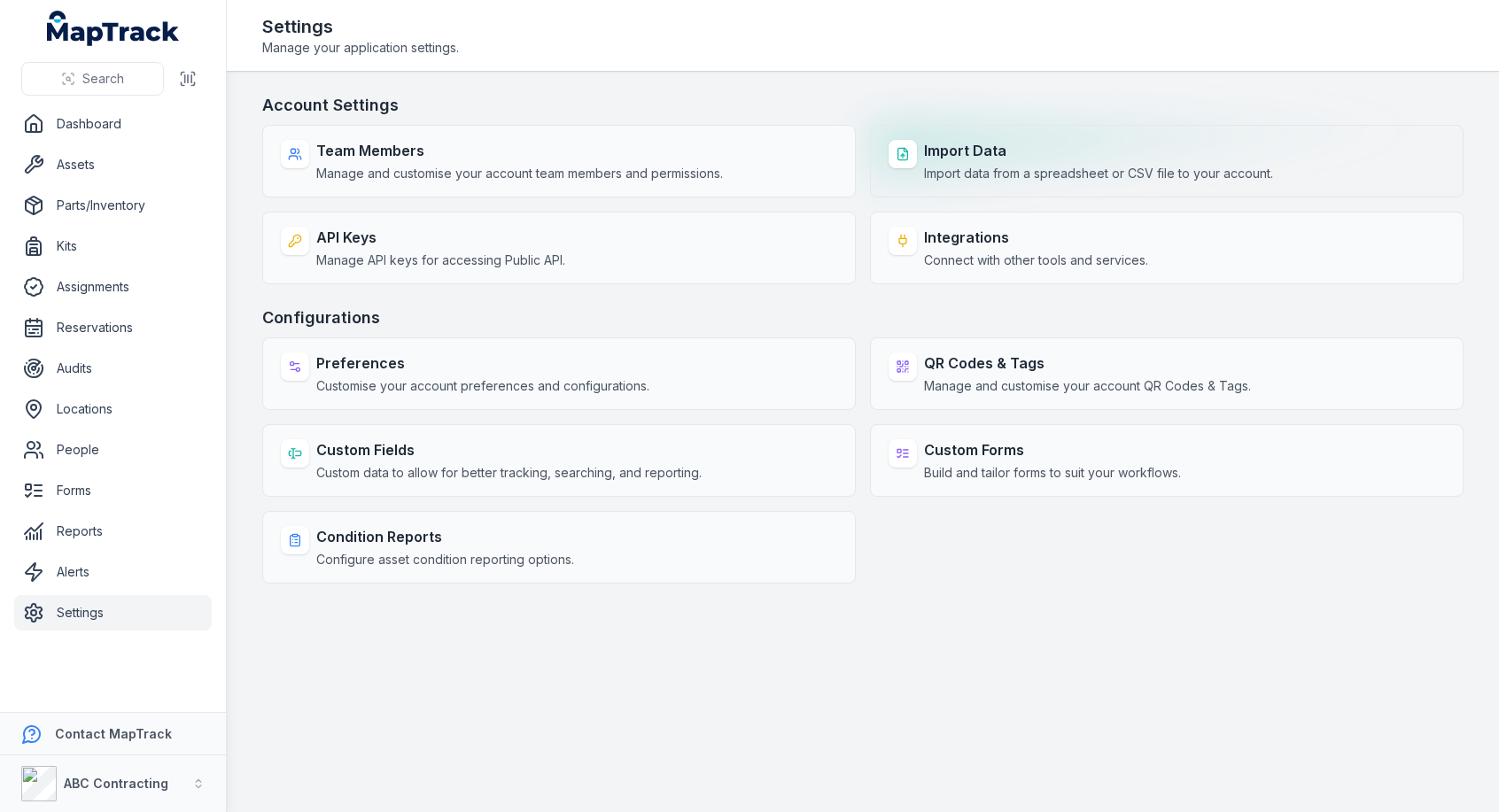
click at [959, 156] on strong "Import Data" at bounding box center [1098, 150] width 349 height 22
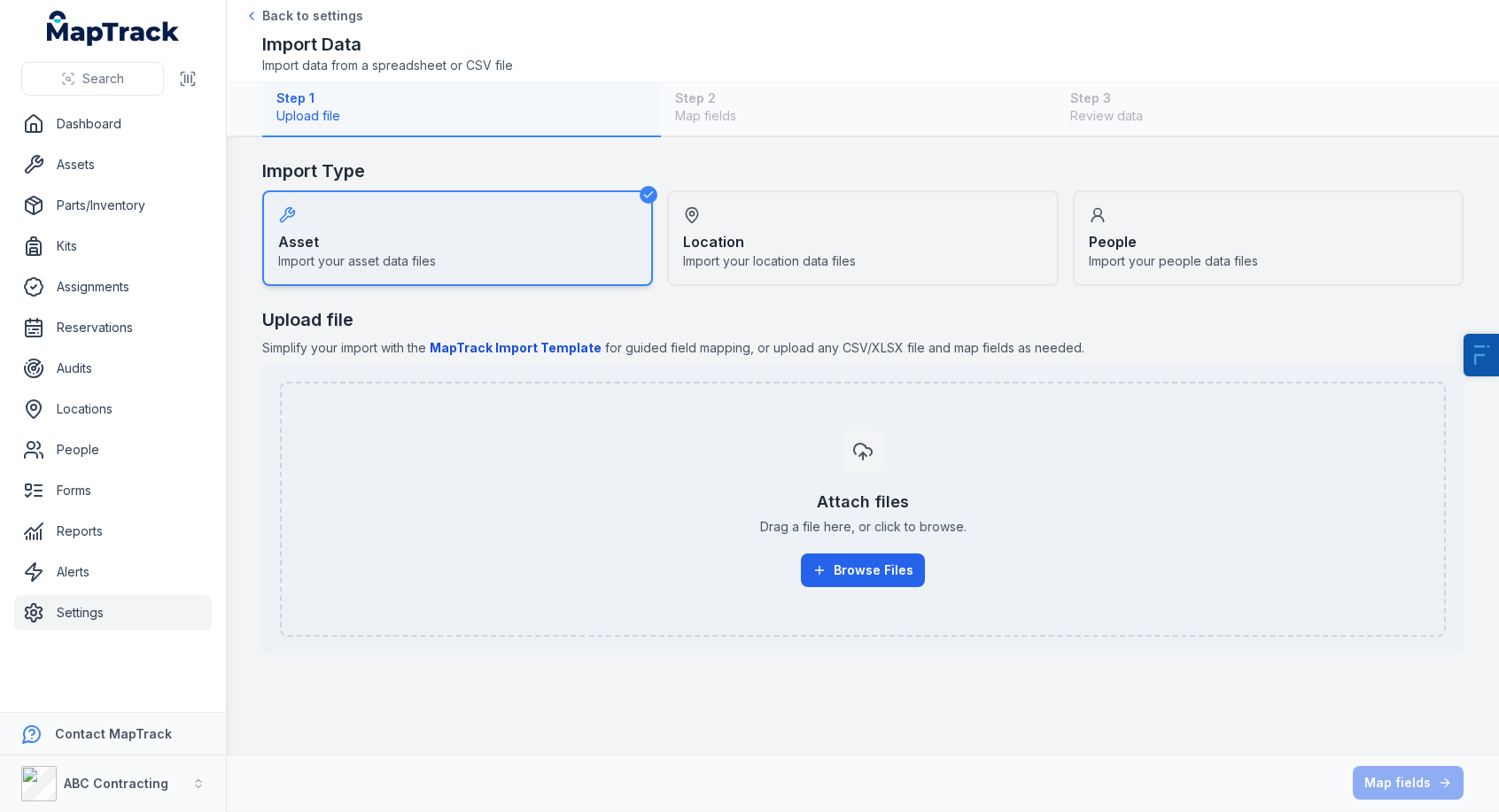
click at [788, 250] on div "Location Import your location data files" at bounding box center [862, 238] width 391 height 96
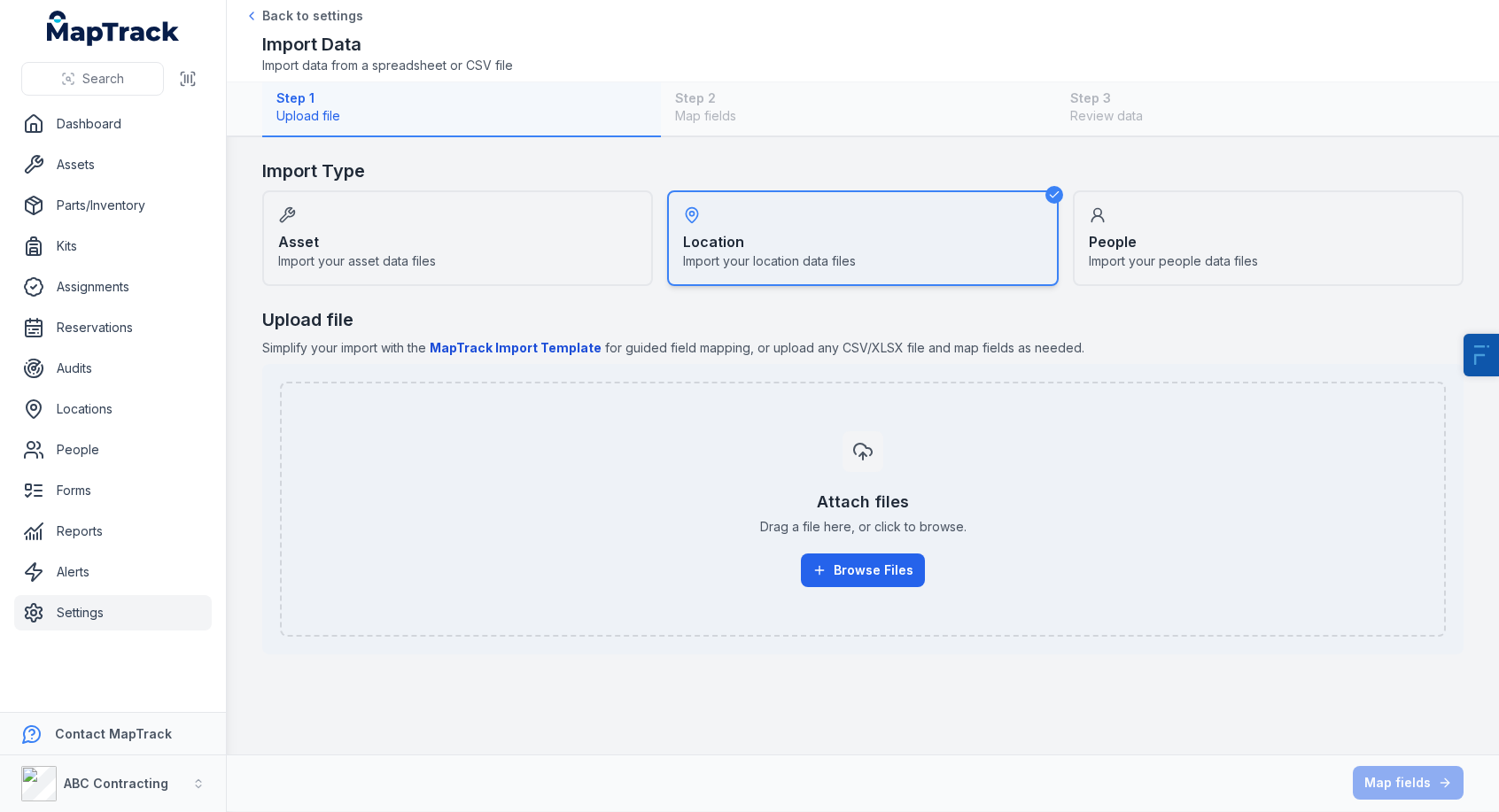
click at [1113, 252] on span "Import your people data files" at bounding box center [1173, 261] width 169 height 18
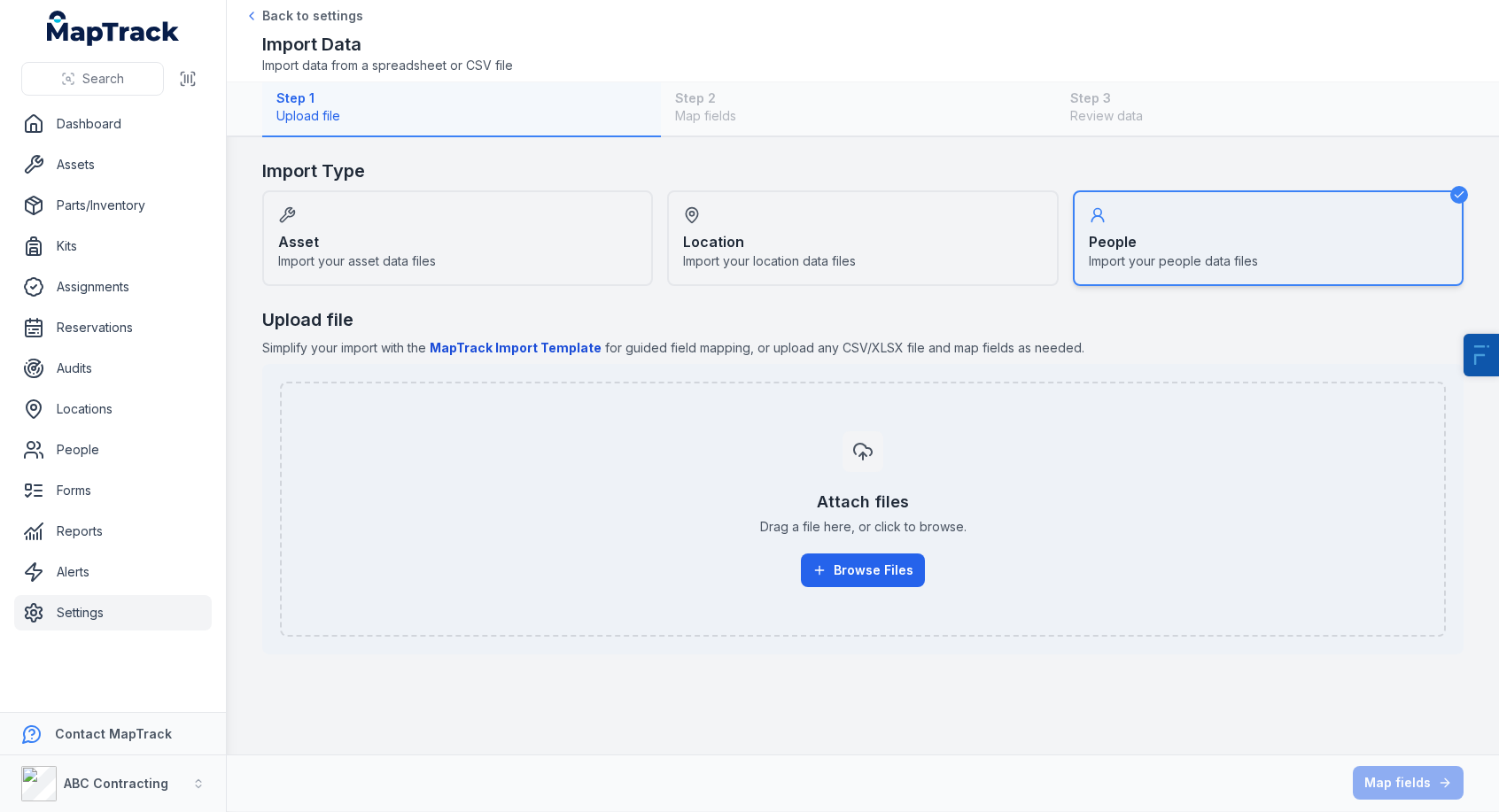
click at [501, 271] on div "Asset Import your asset data files" at bounding box center [458, 238] width 391 height 96
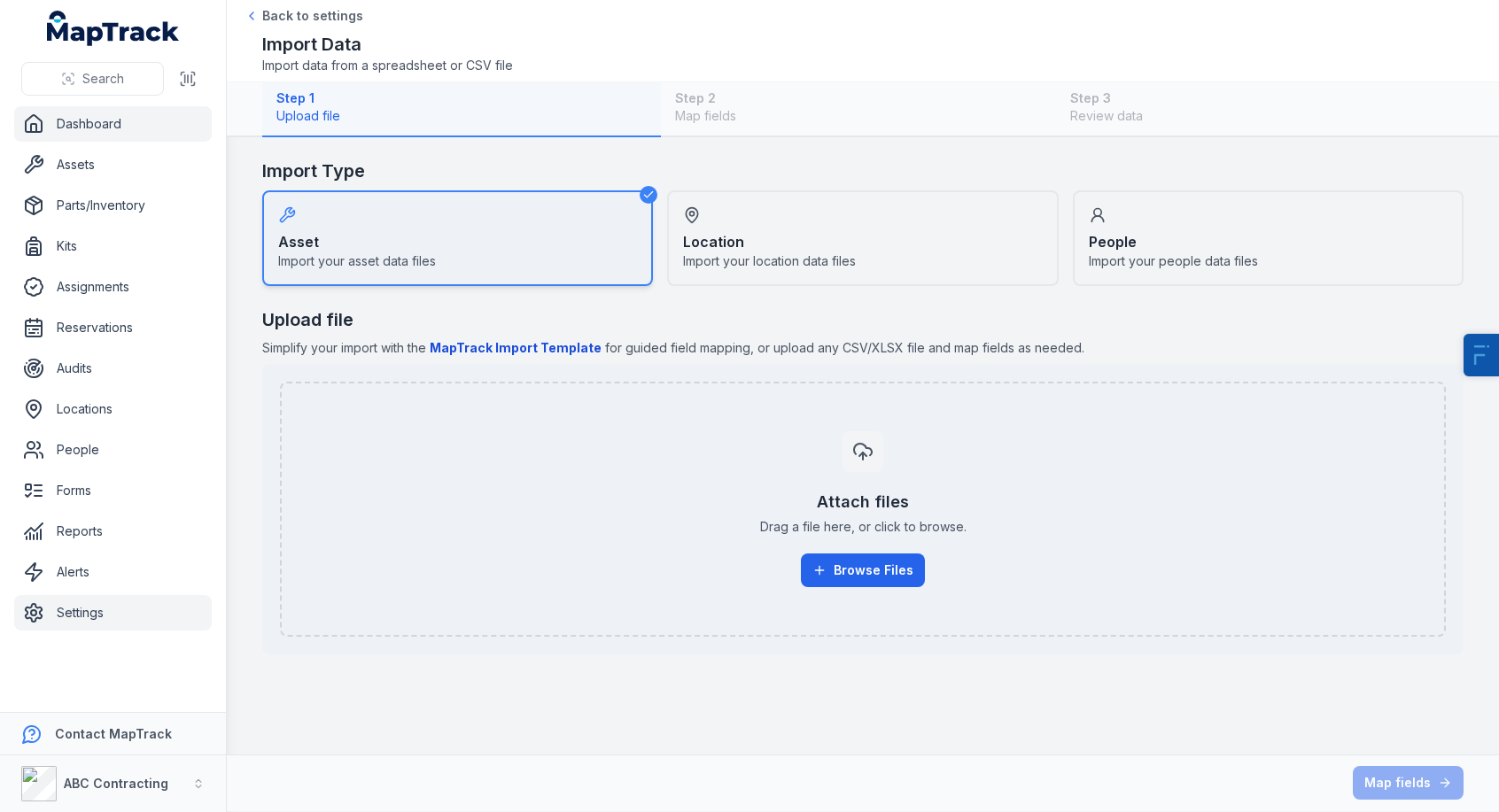
click at [111, 117] on link "Dashboard" at bounding box center [113, 124] width 198 height 36
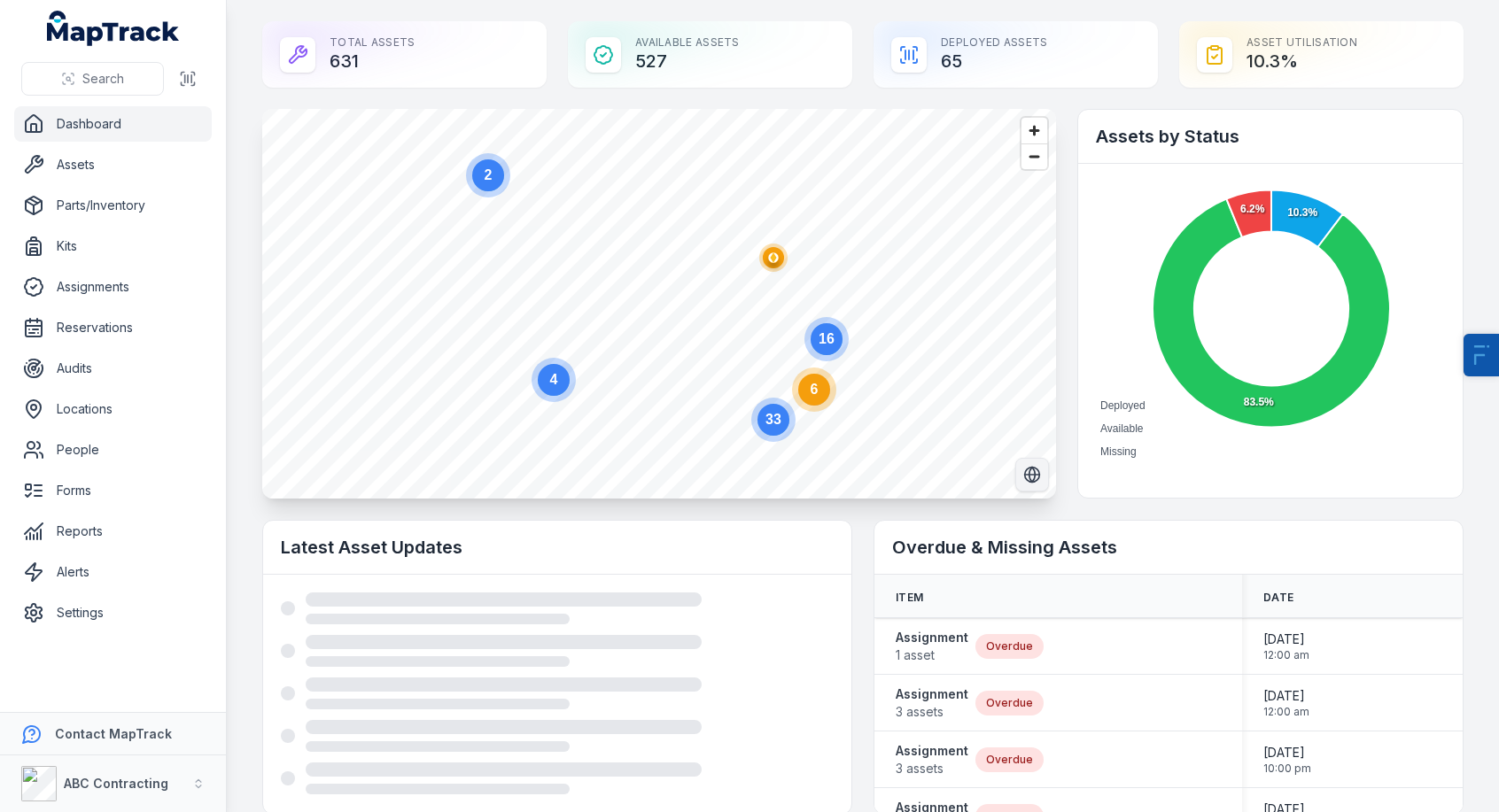
click at [1028, 471] on icon "Switch to Satellite View" at bounding box center [1032, 474] width 18 height 18
click at [823, 390] on circle at bounding box center [814, 390] width 32 height 32
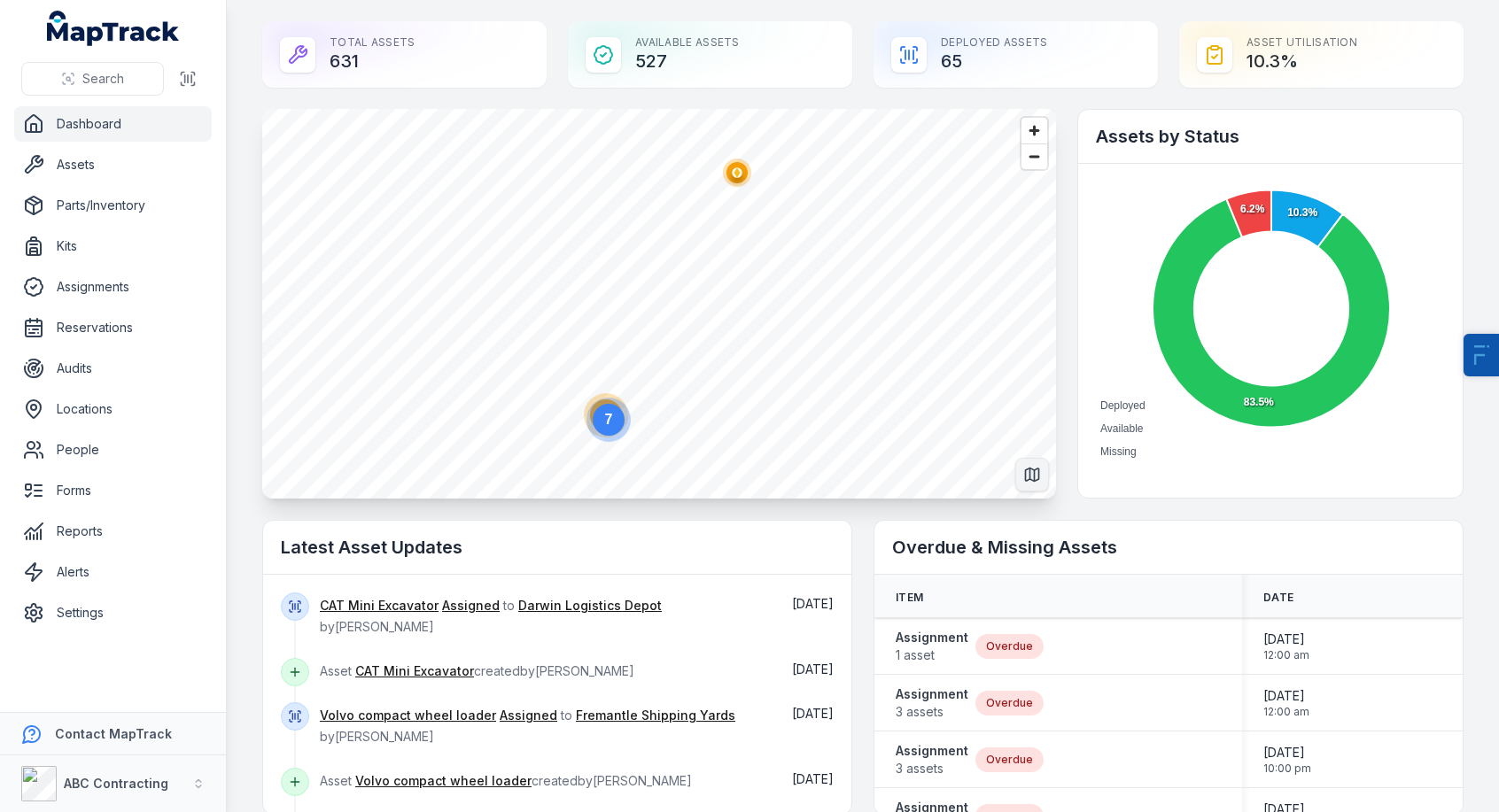
click at [612, 415] on text "7" at bounding box center [609, 419] width 8 height 15
click at [1037, 481] on icon "Switch to Map View" at bounding box center [1032, 474] width 18 height 18
click at [1047, 129] on span "Zoom in" at bounding box center [1034, 130] width 25 height 25
click at [914, 172] on ellipse "button" at bounding box center [905, 168] width 22 height 22
